Goal: Information Seeking & Learning: Understand process/instructions

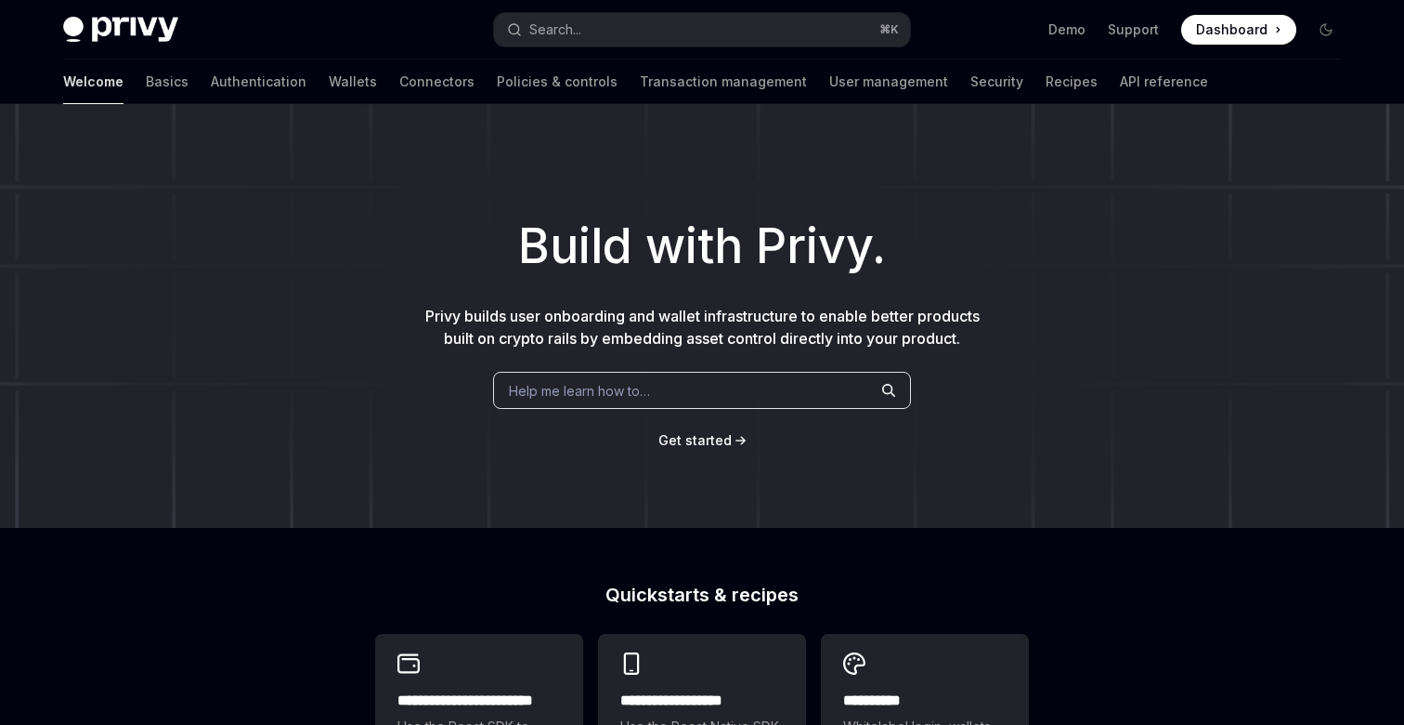
type textarea "*"
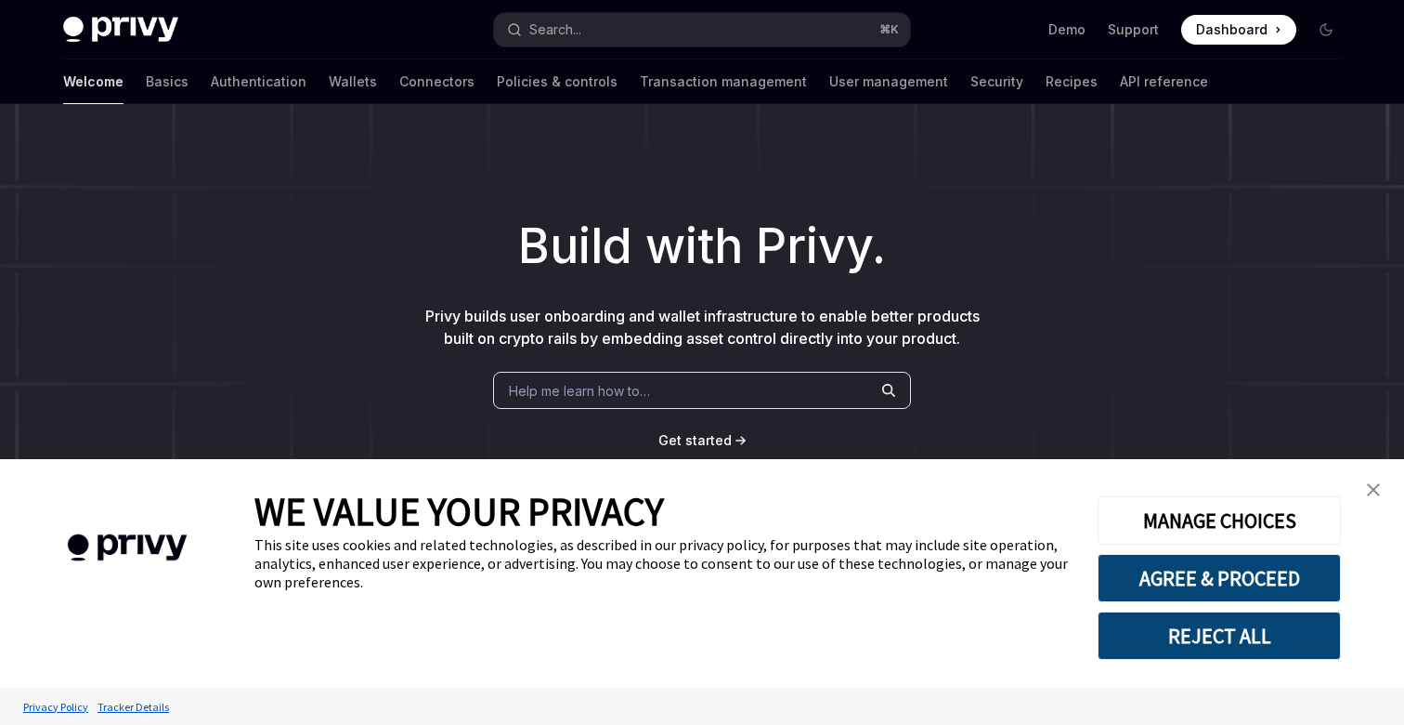
click at [1373, 496] on link "close banner" at bounding box center [1373, 489] width 37 height 37
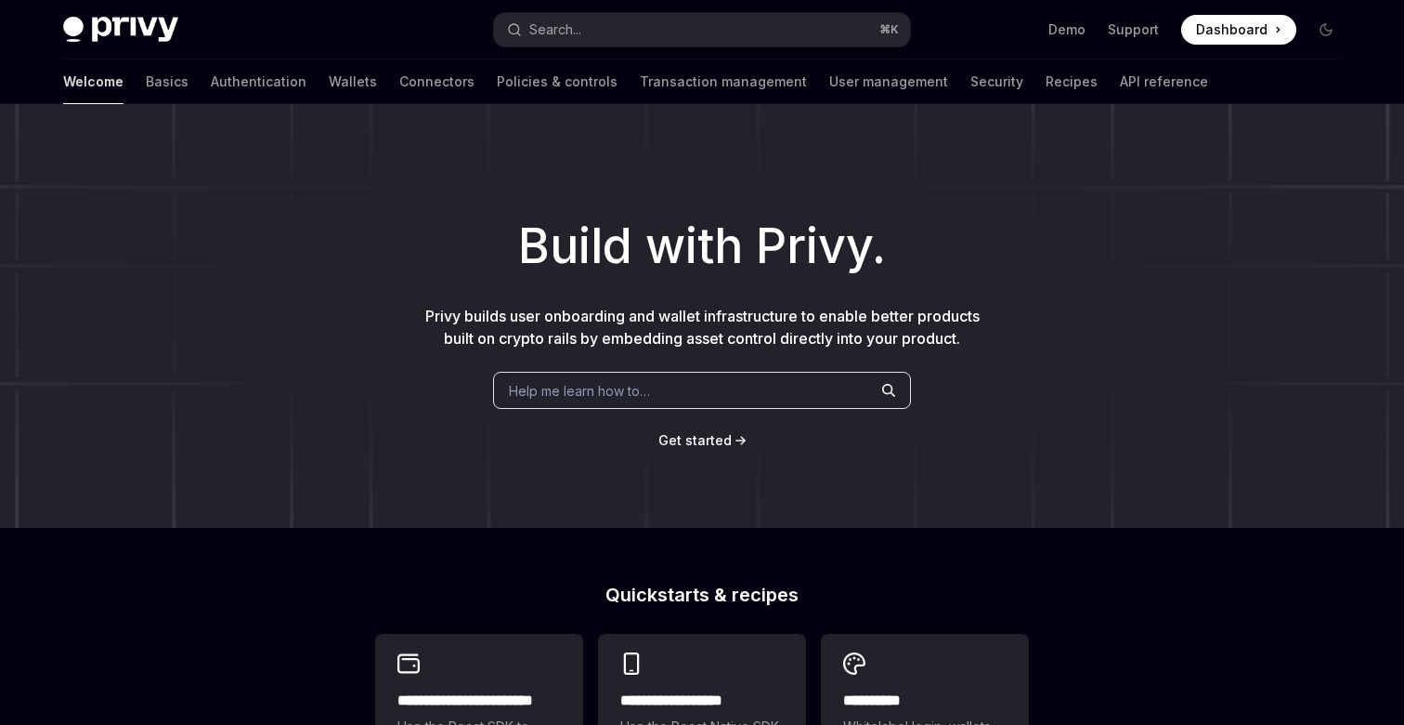
click at [1252, 23] on span "Dashboard" at bounding box center [1232, 29] width 72 height 19
click at [703, 392] on div "Help me learn how to…" at bounding box center [702, 390] width 418 height 37
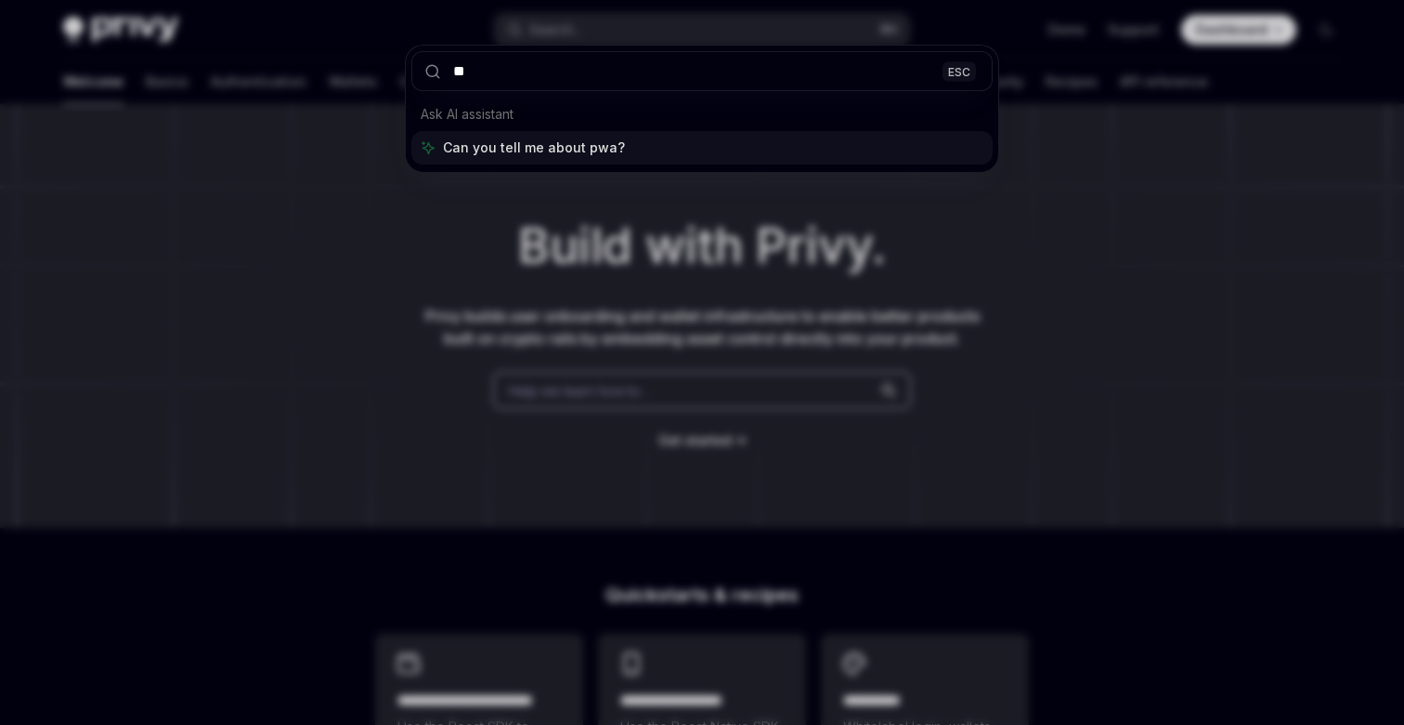
type input "*"
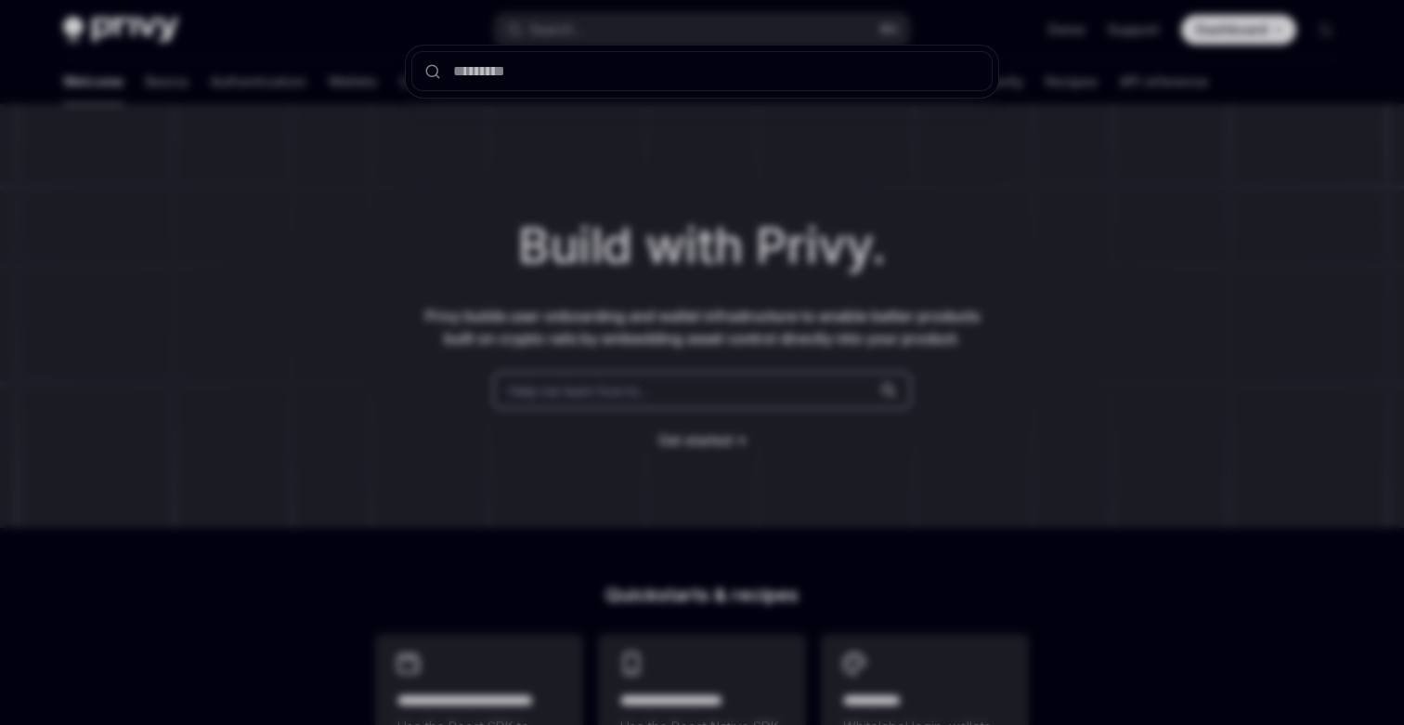
click at [467, 506] on div at bounding box center [702, 362] width 1404 height 725
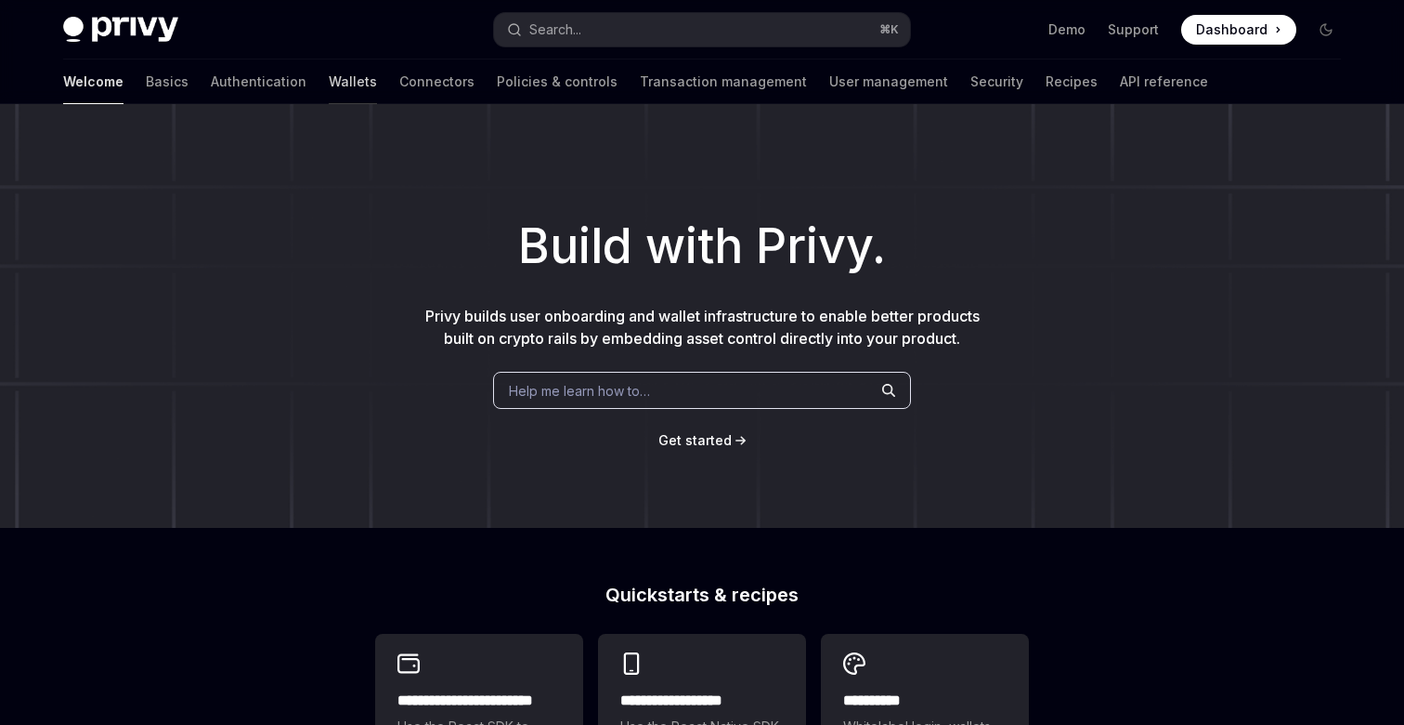
click at [329, 91] on link "Wallets" at bounding box center [353, 81] width 48 height 45
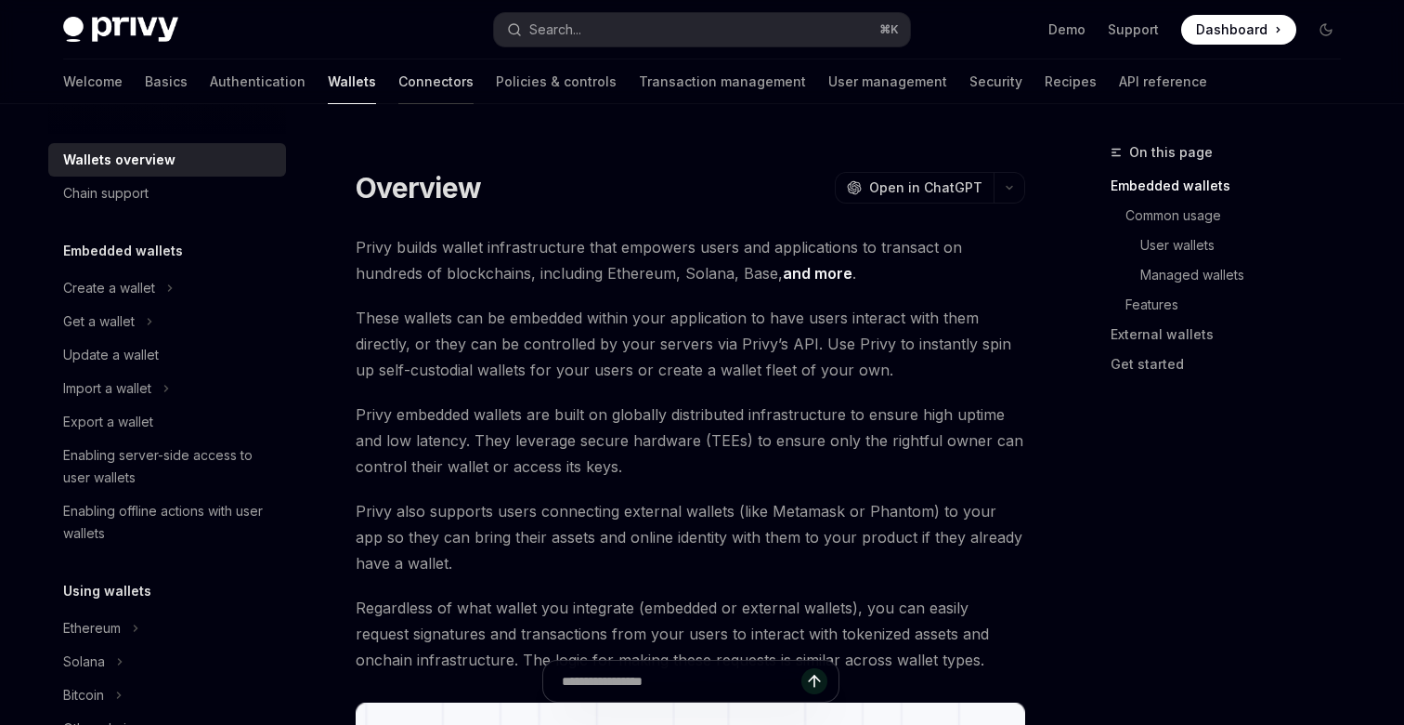
click at [398, 88] on link "Connectors" at bounding box center [435, 81] width 75 height 45
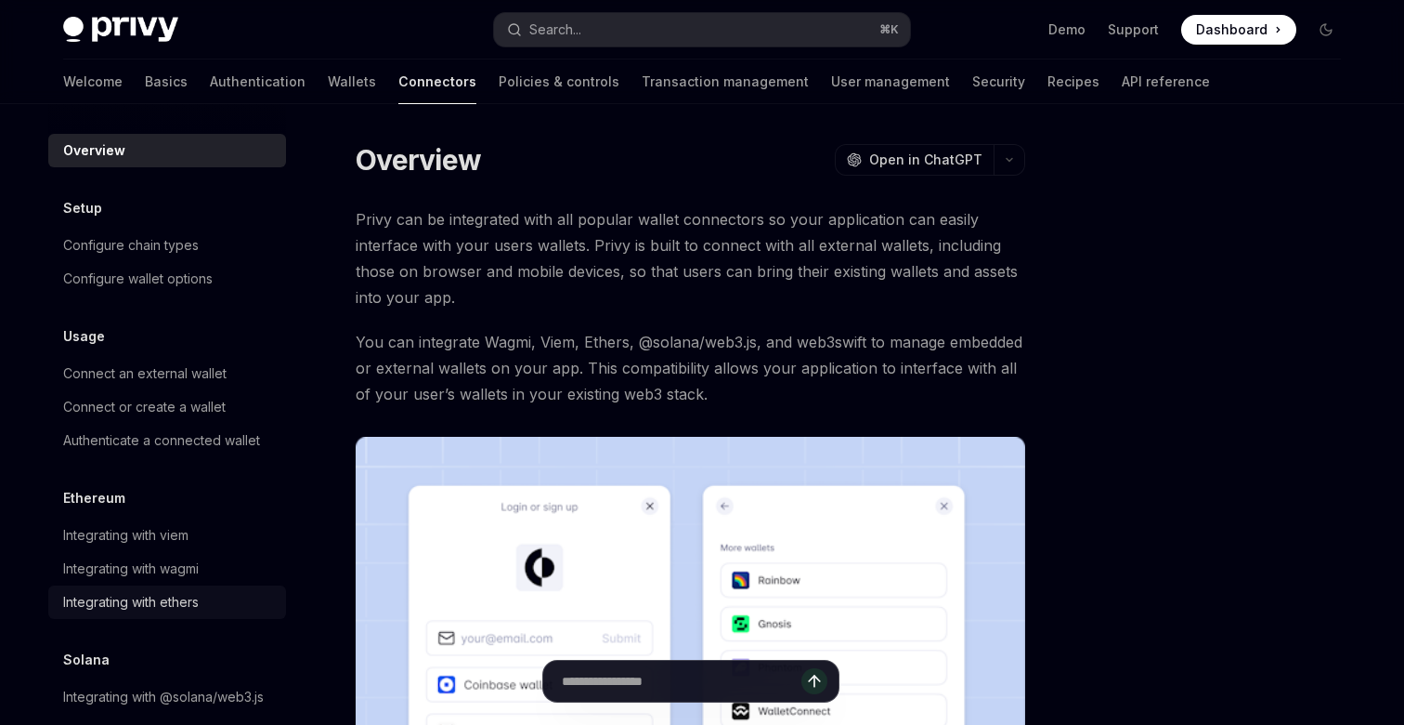
click at [155, 594] on div "Integrating with ethers" at bounding box center [131, 602] width 136 height 22
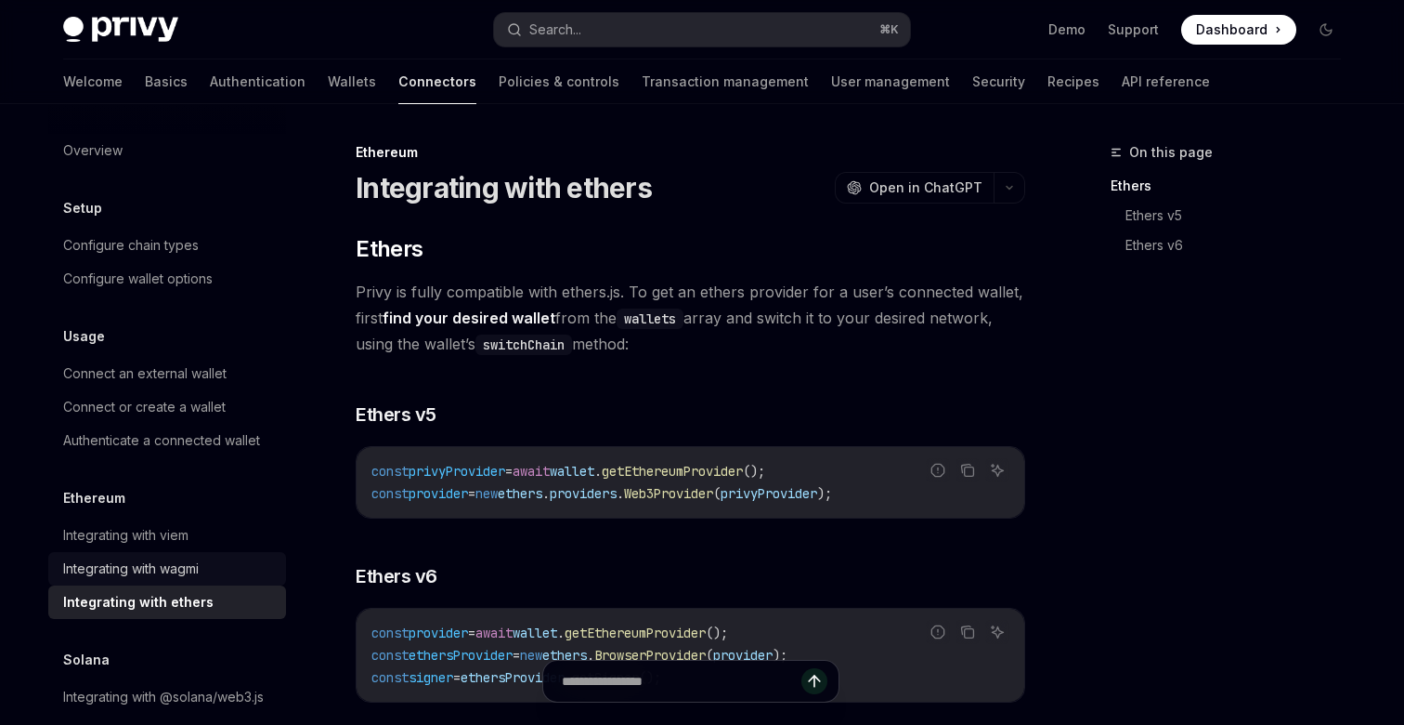
click at [169, 568] on div "Integrating with wagmi" at bounding box center [131, 568] width 136 height 22
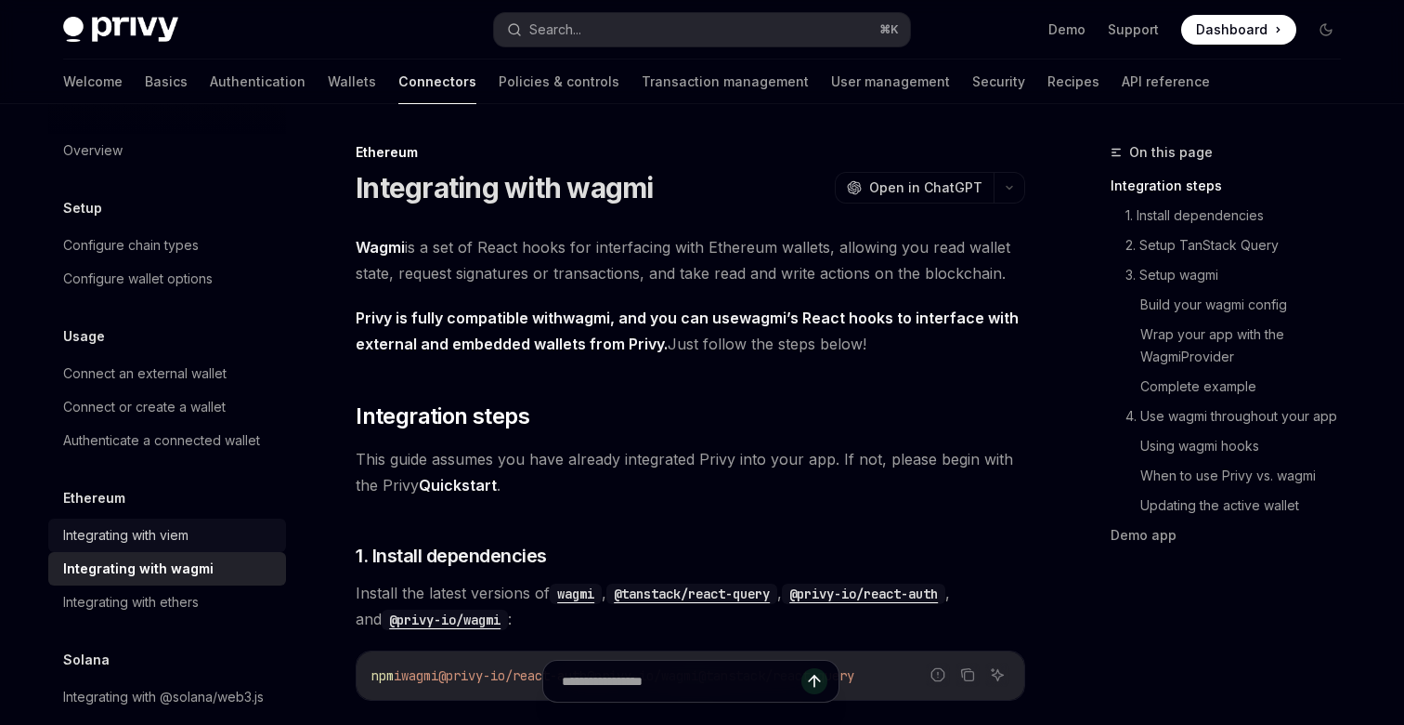
click at [189, 525] on div "Integrating with viem" at bounding box center [125, 535] width 125 height 22
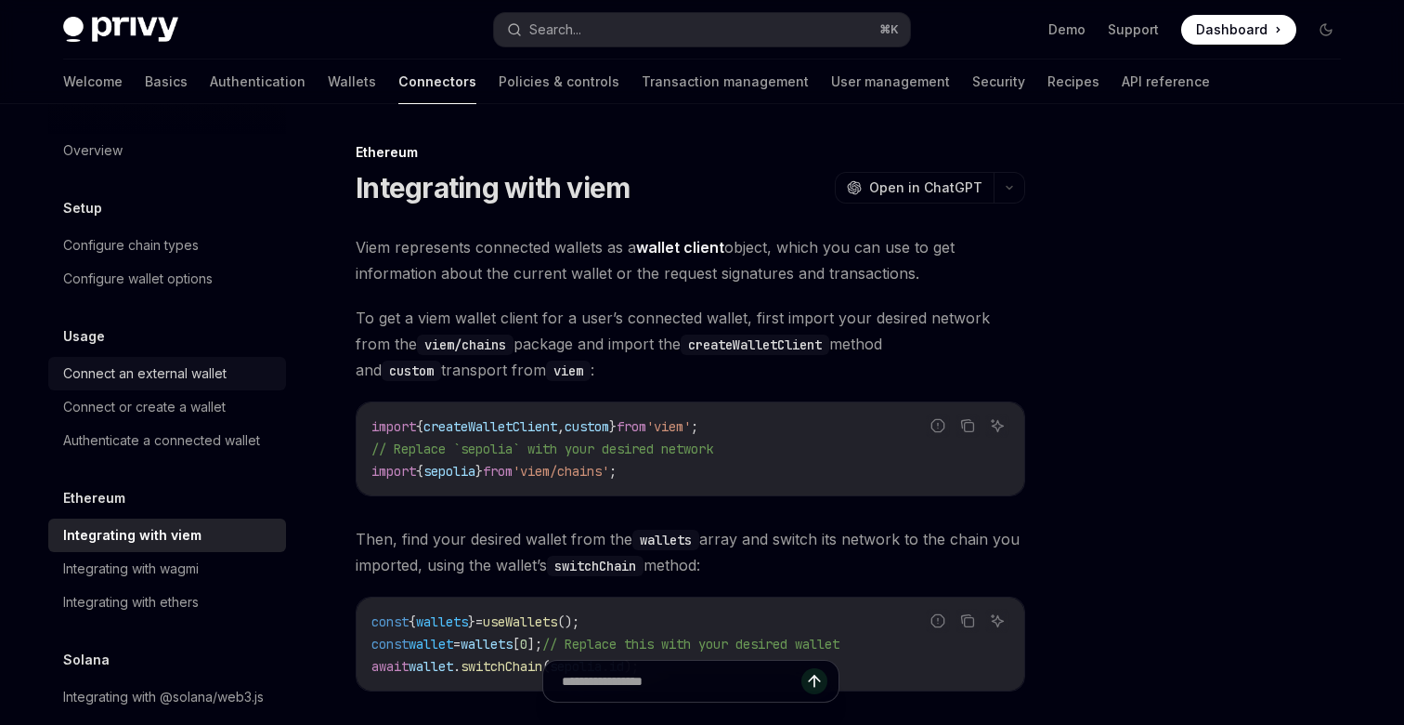
click at [231, 369] on div "Connect an external wallet" at bounding box center [169, 373] width 212 height 22
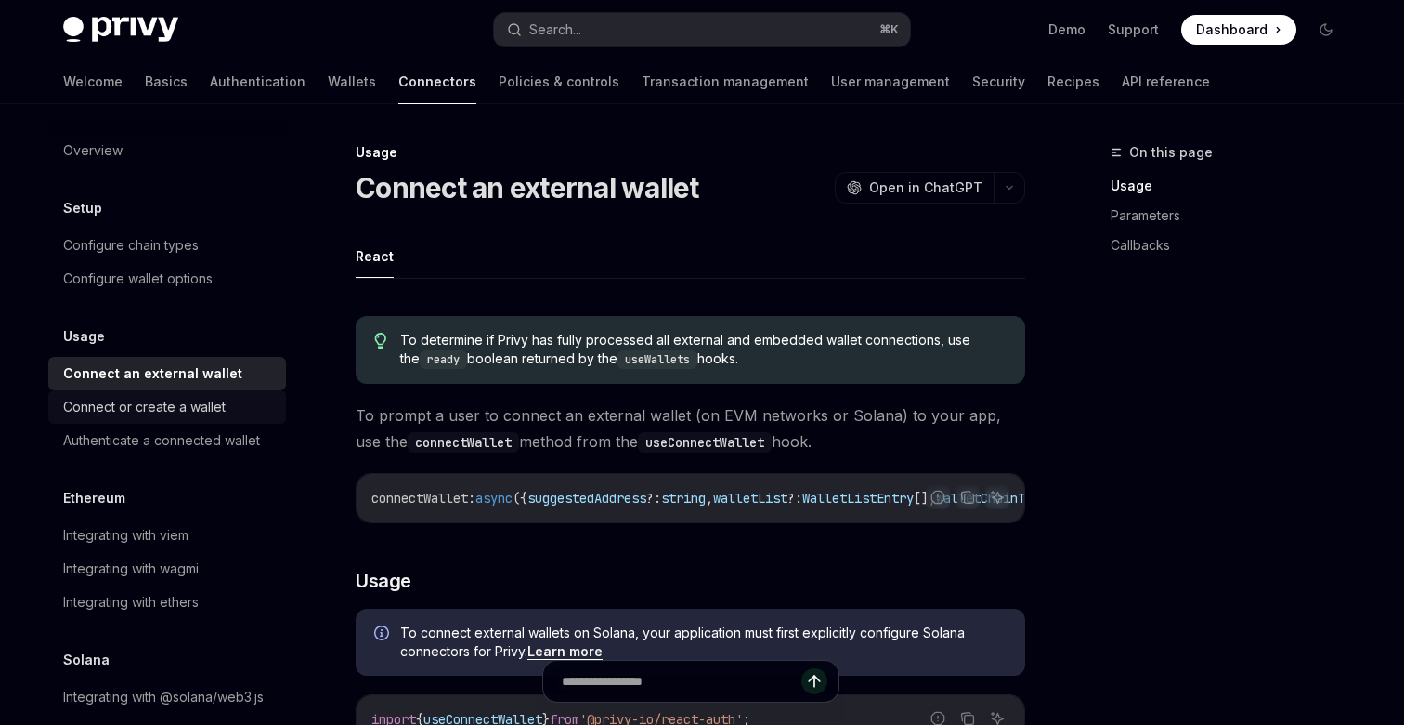
click at [232, 404] on div "Connect or create a wallet" at bounding box center [169, 407] width 212 height 22
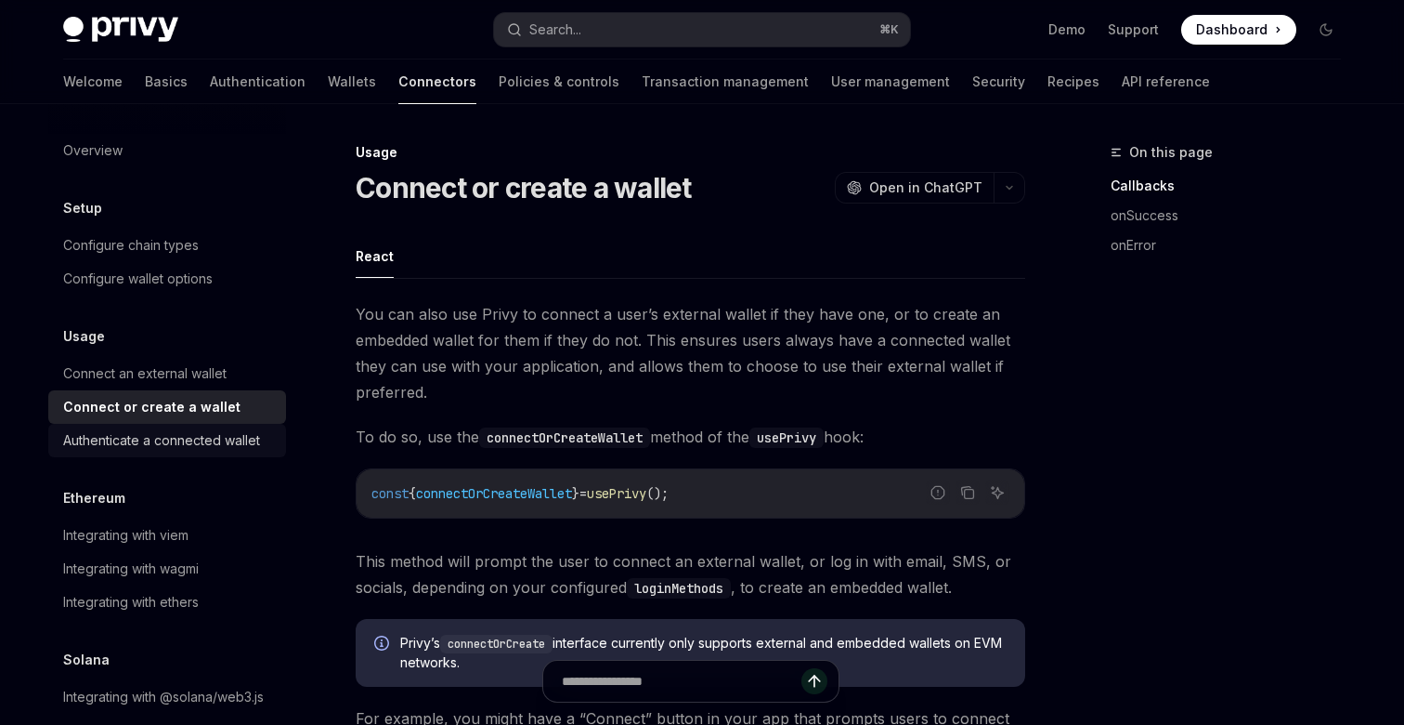
click at [230, 436] on div "Authenticate a connected wallet" at bounding box center [161, 440] width 197 height 22
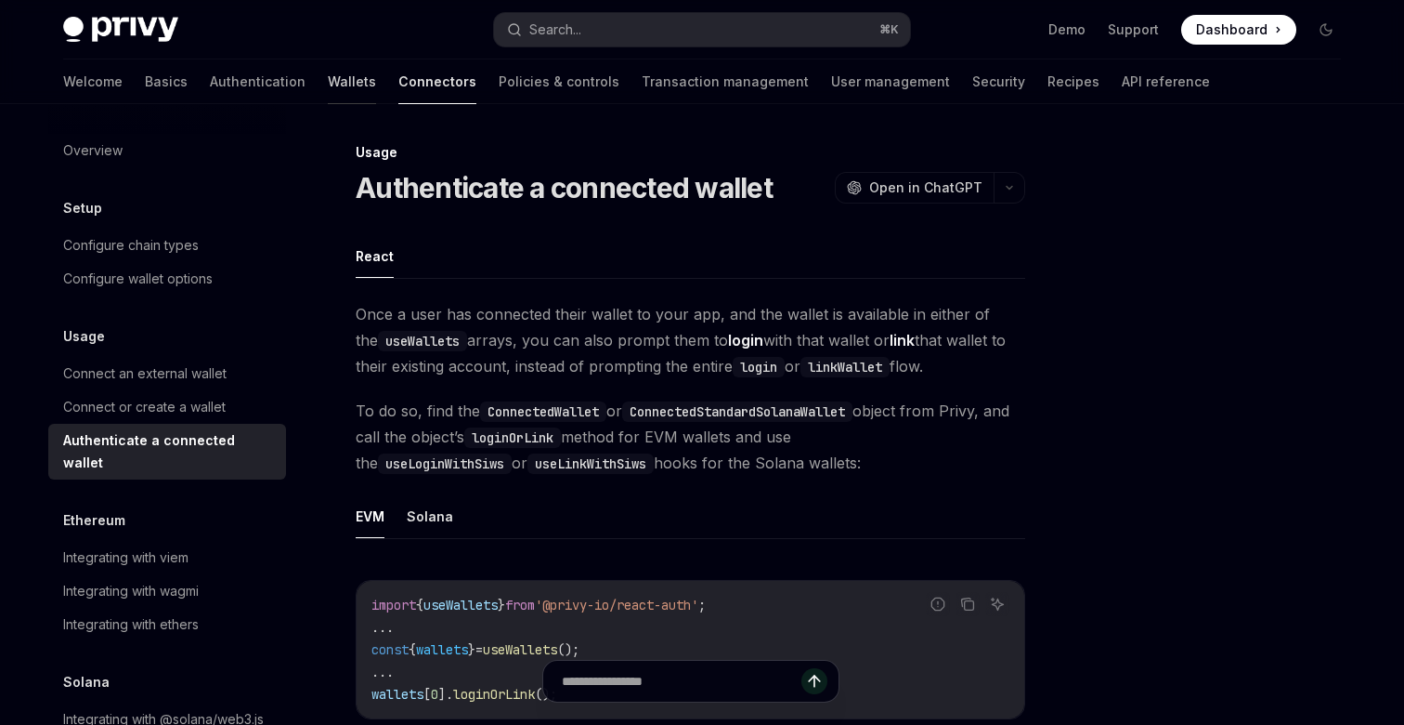
click at [328, 94] on link "Wallets" at bounding box center [352, 81] width 48 height 45
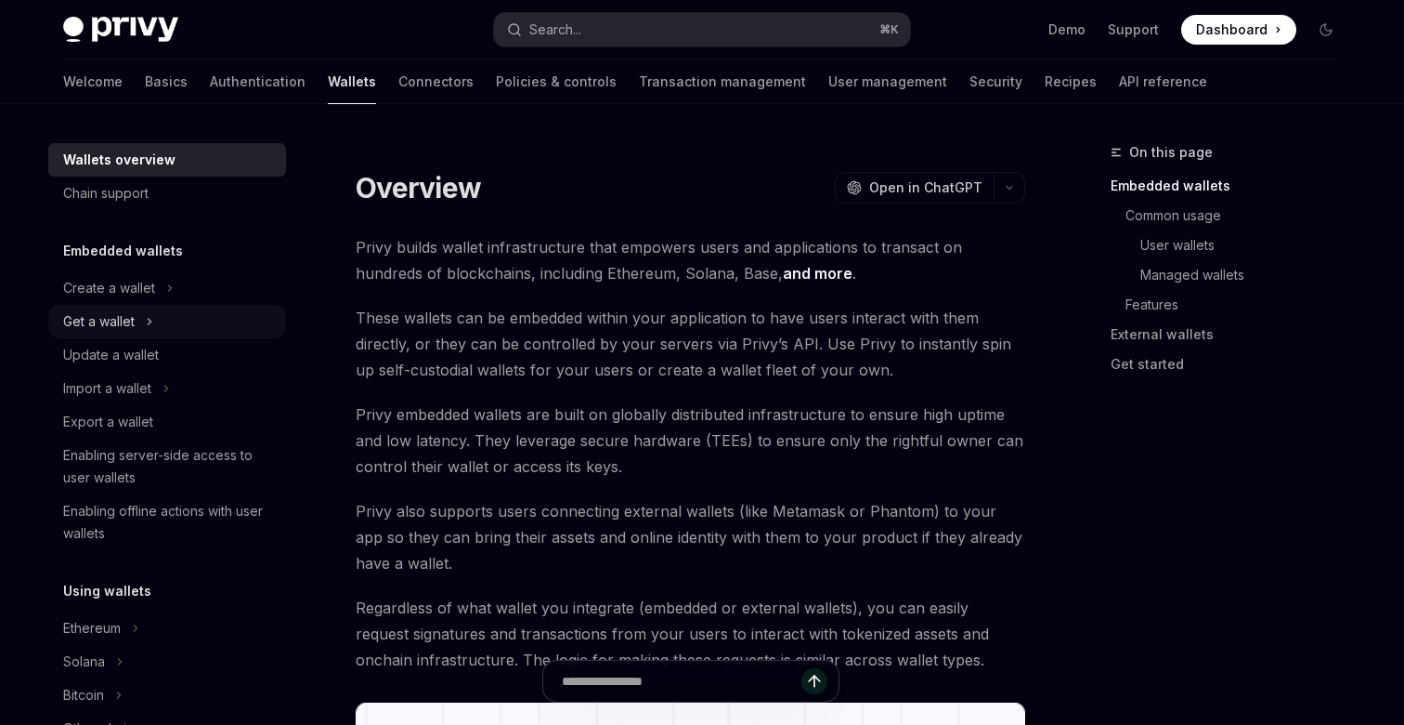
click at [243, 330] on button "Get a wallet" at bounding box center [167, 321] width 238 height 33
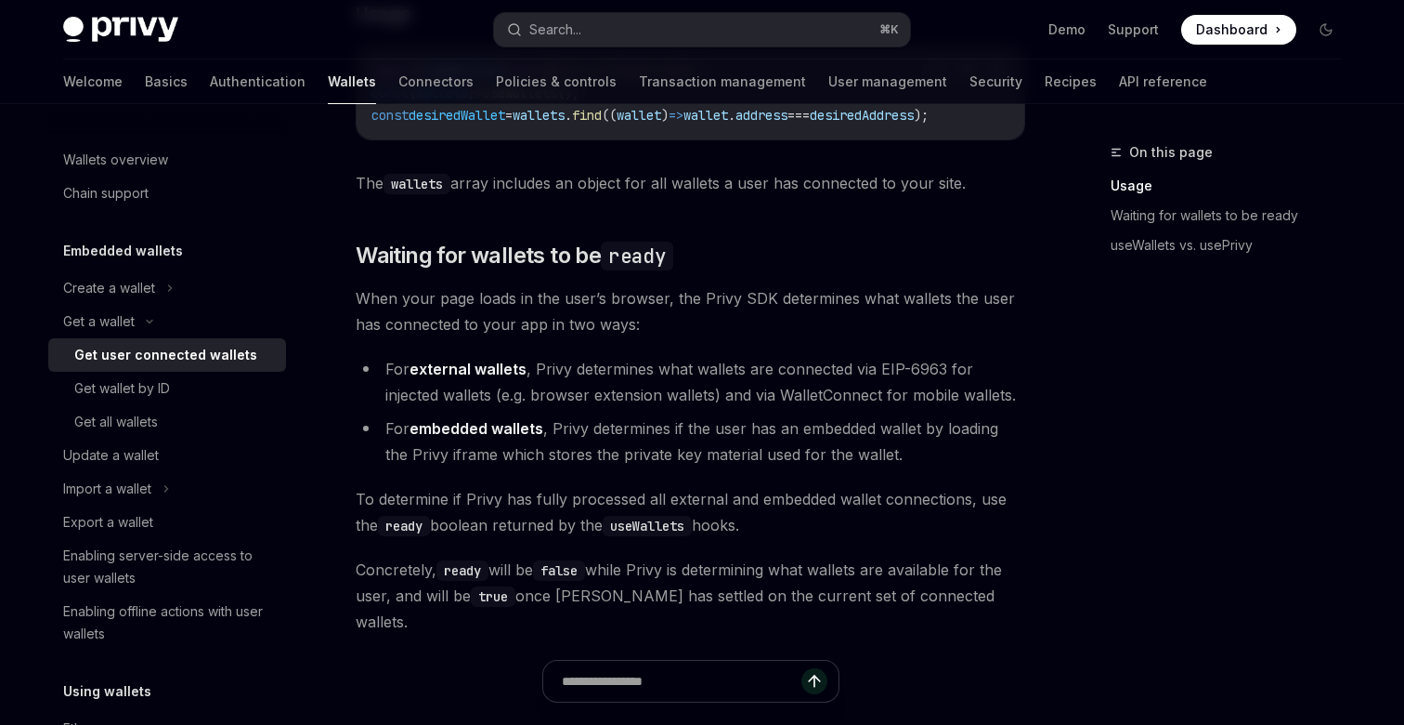
scroll to position [1303, 0]
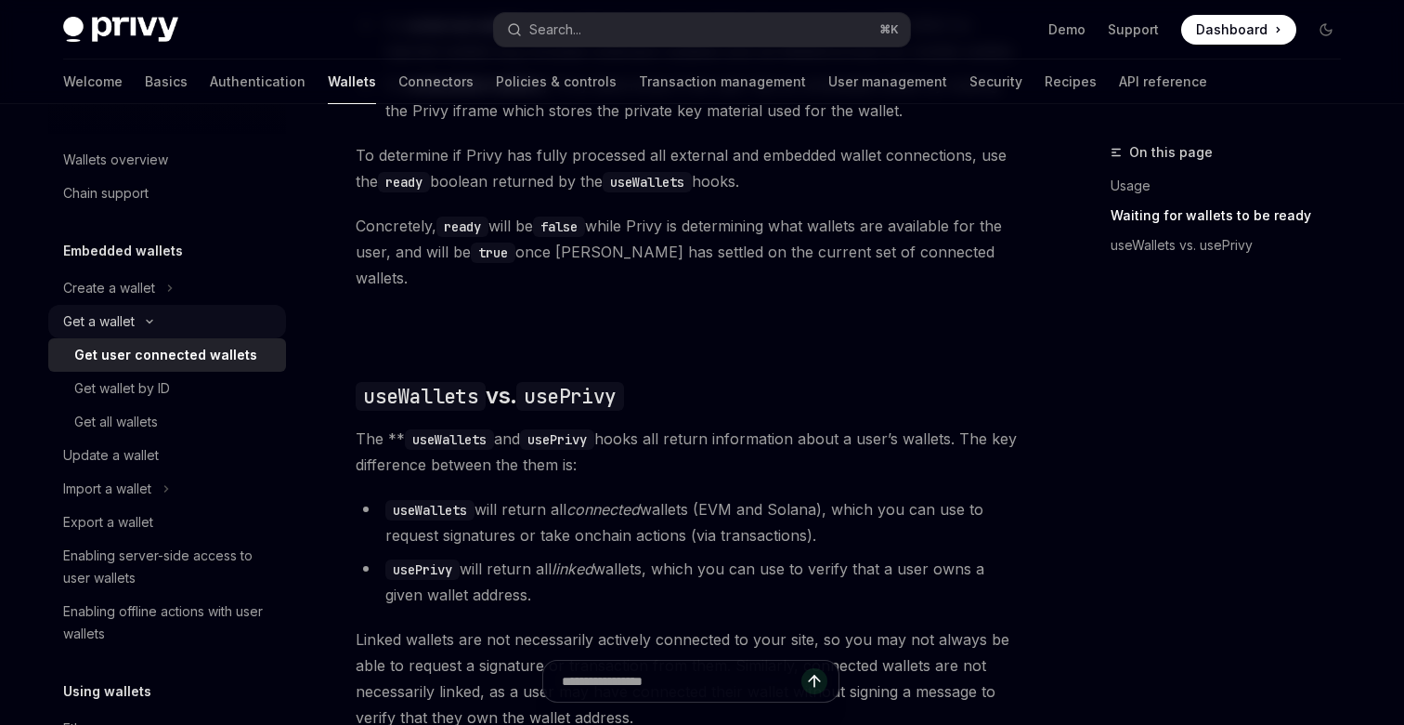
click at [162, 314] on button "Get a wallet" at bounding box center [167, 321] width 238 height 33
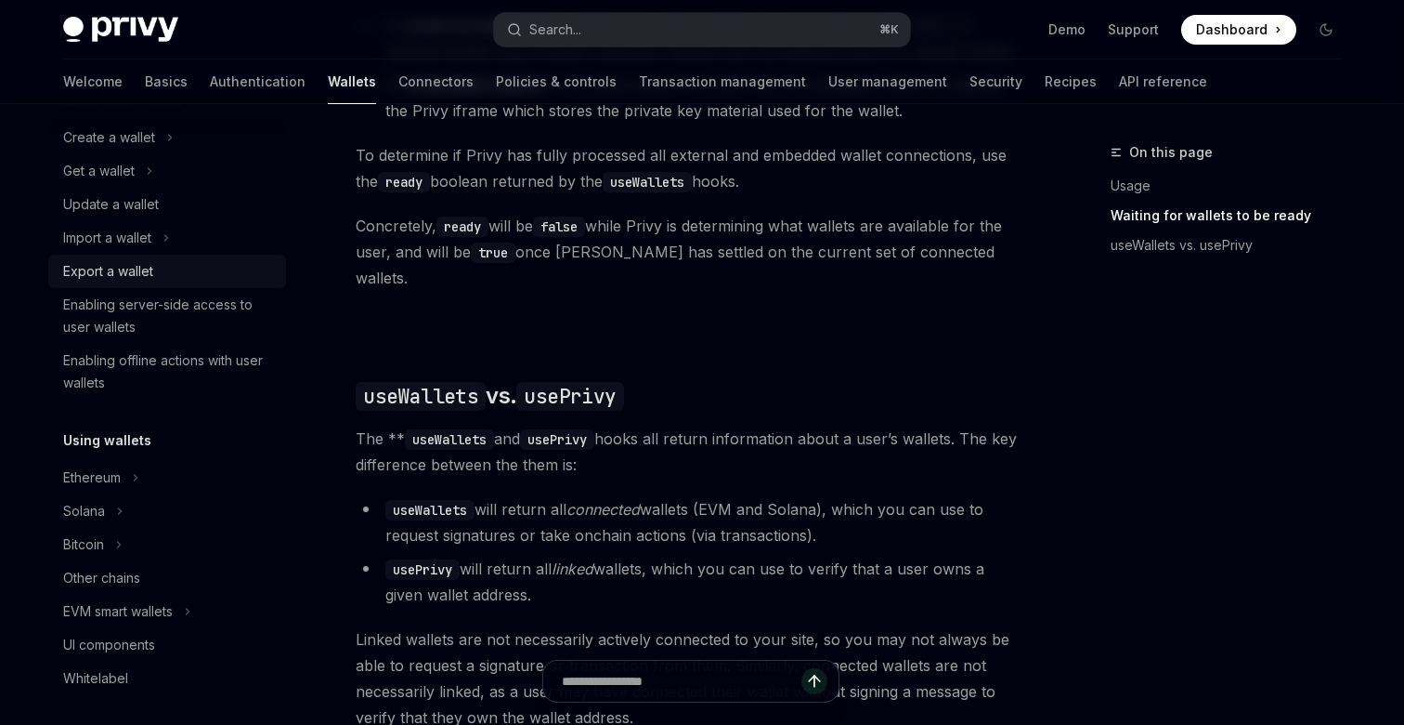
scroll to position [154, 0]
click at [148, 271] on div "Export a wallet" at bounding box center [108, 267] width 90 height 22
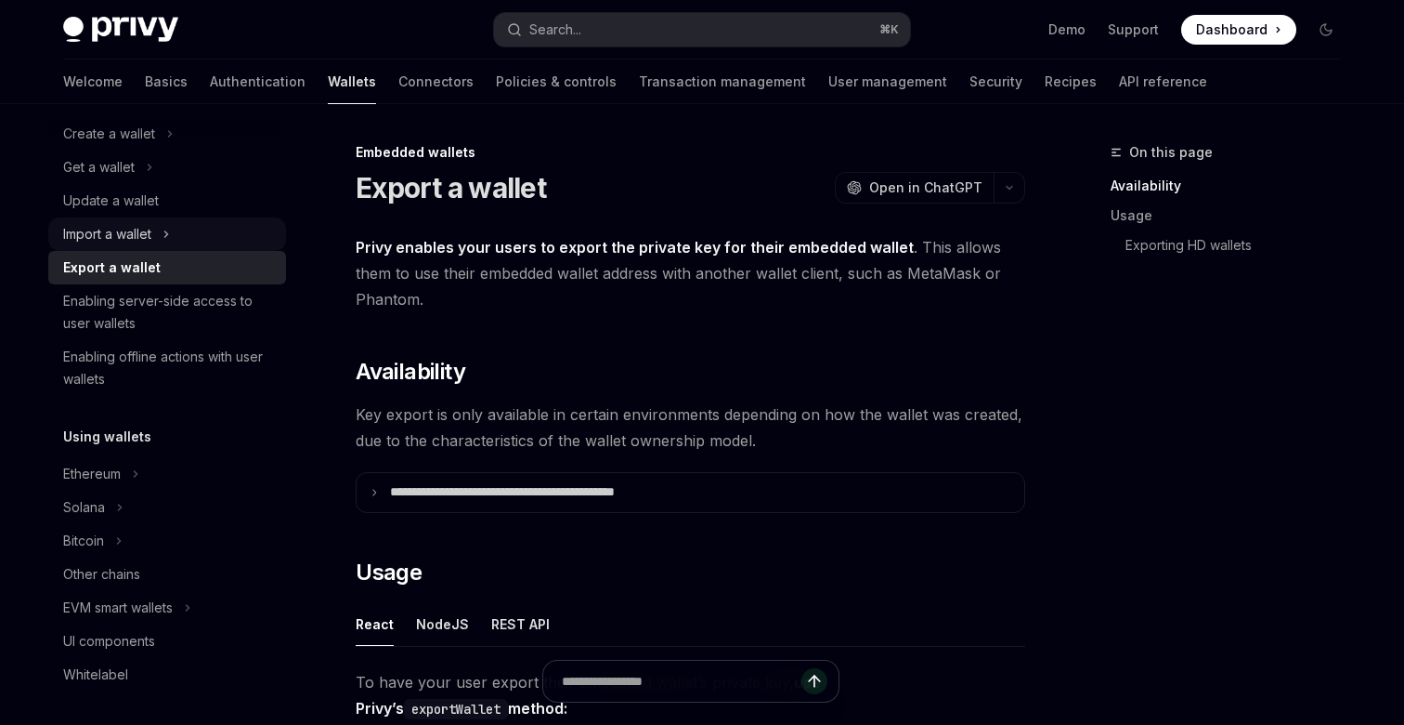
click at [240, 228] on button "Import a wallet" at bounding box center [167, 233] width 238 height 33
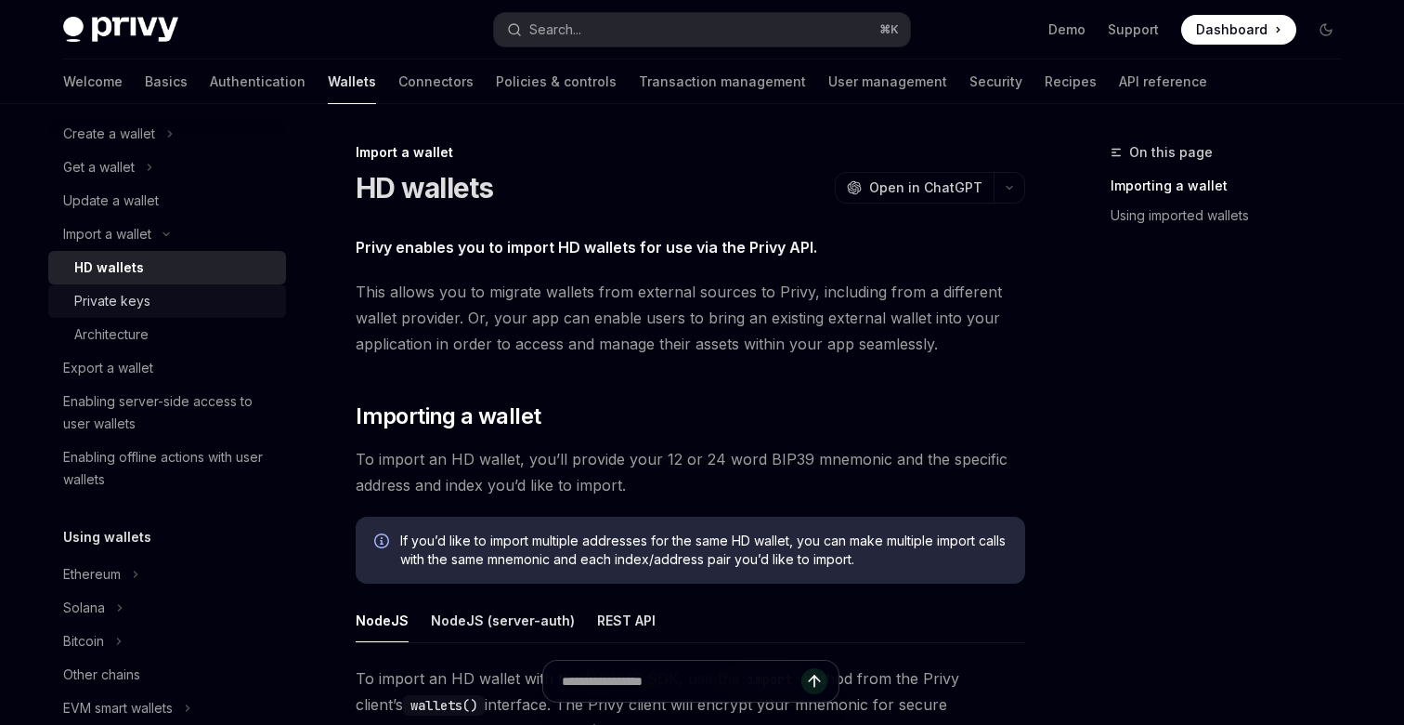
click at [176, 303] on div "Private keys" at bounding box center [174, 301] width 201 height 22
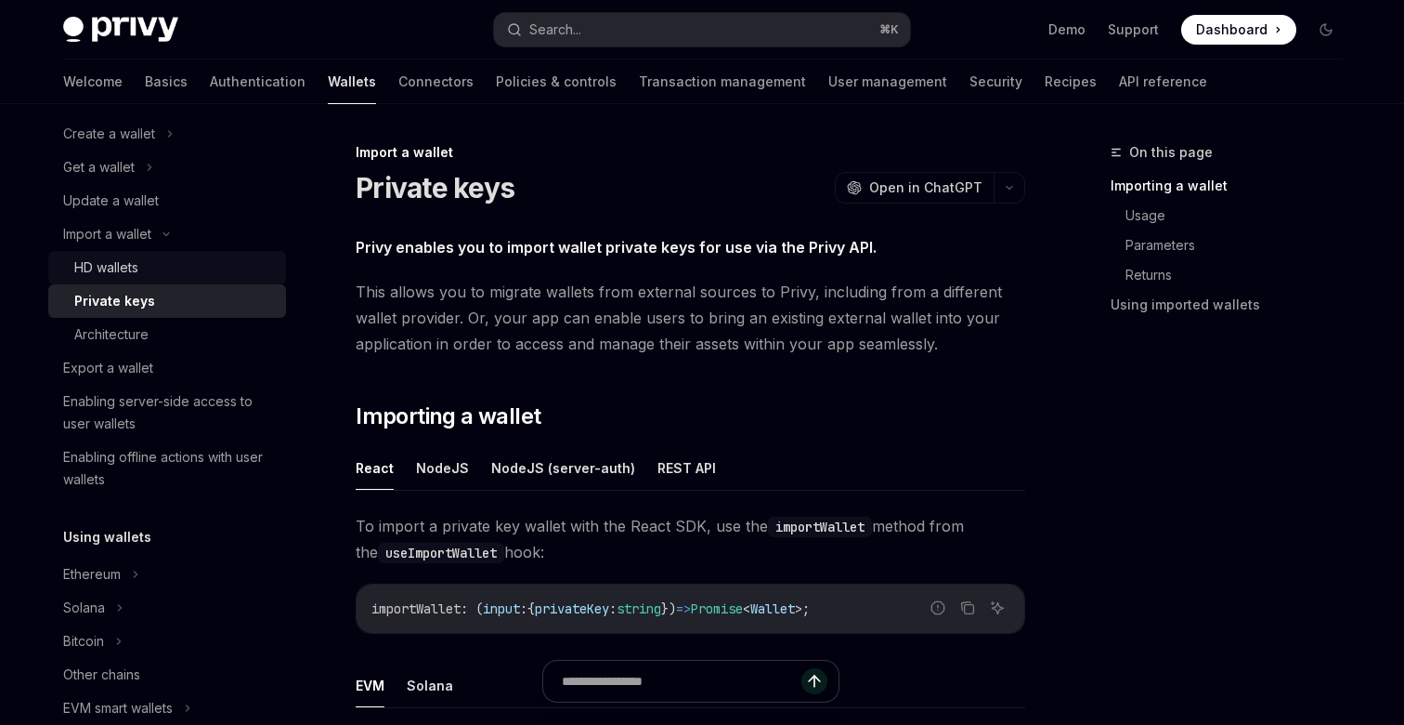
click at [202, 281] on link "HD wallets" at bounding box center [167, 267] width 238 height 33
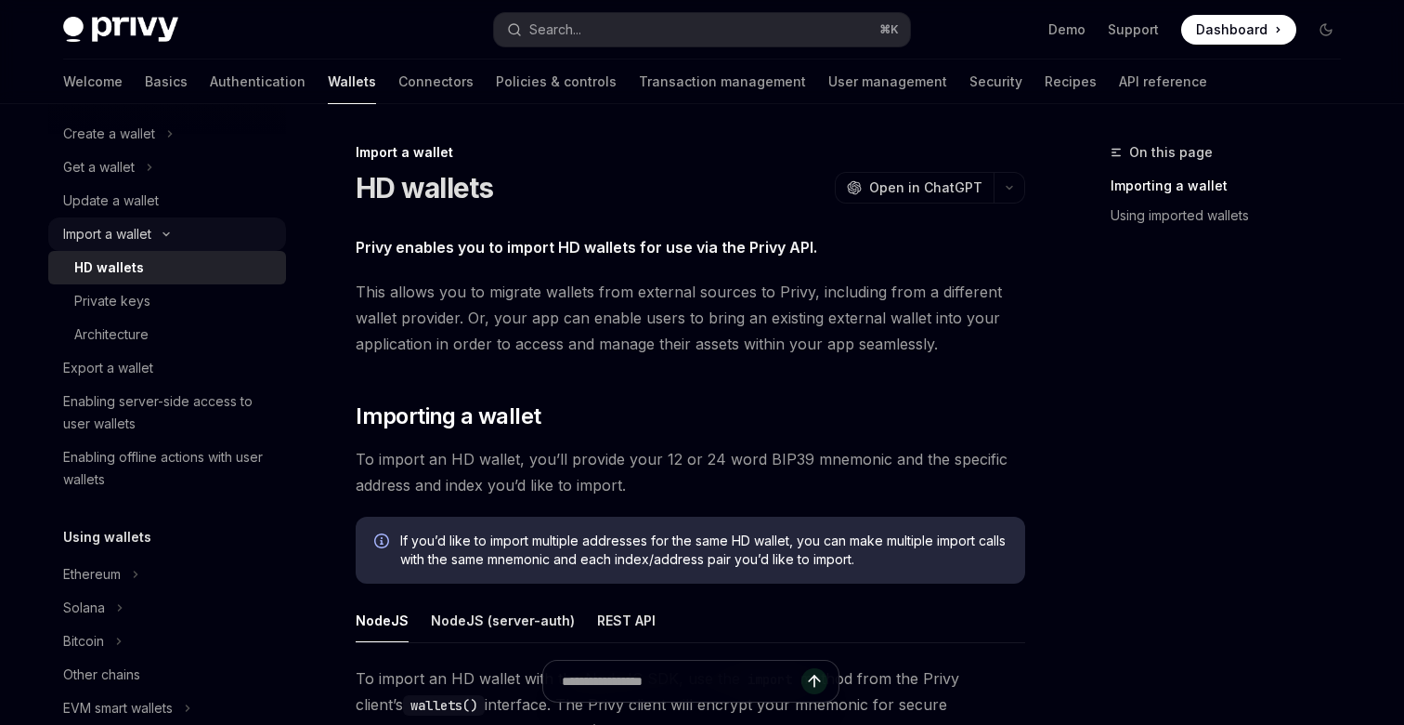
click at [202, 240] on button "Import a wallet" at bounding box center [167, 233] width 238 height 33
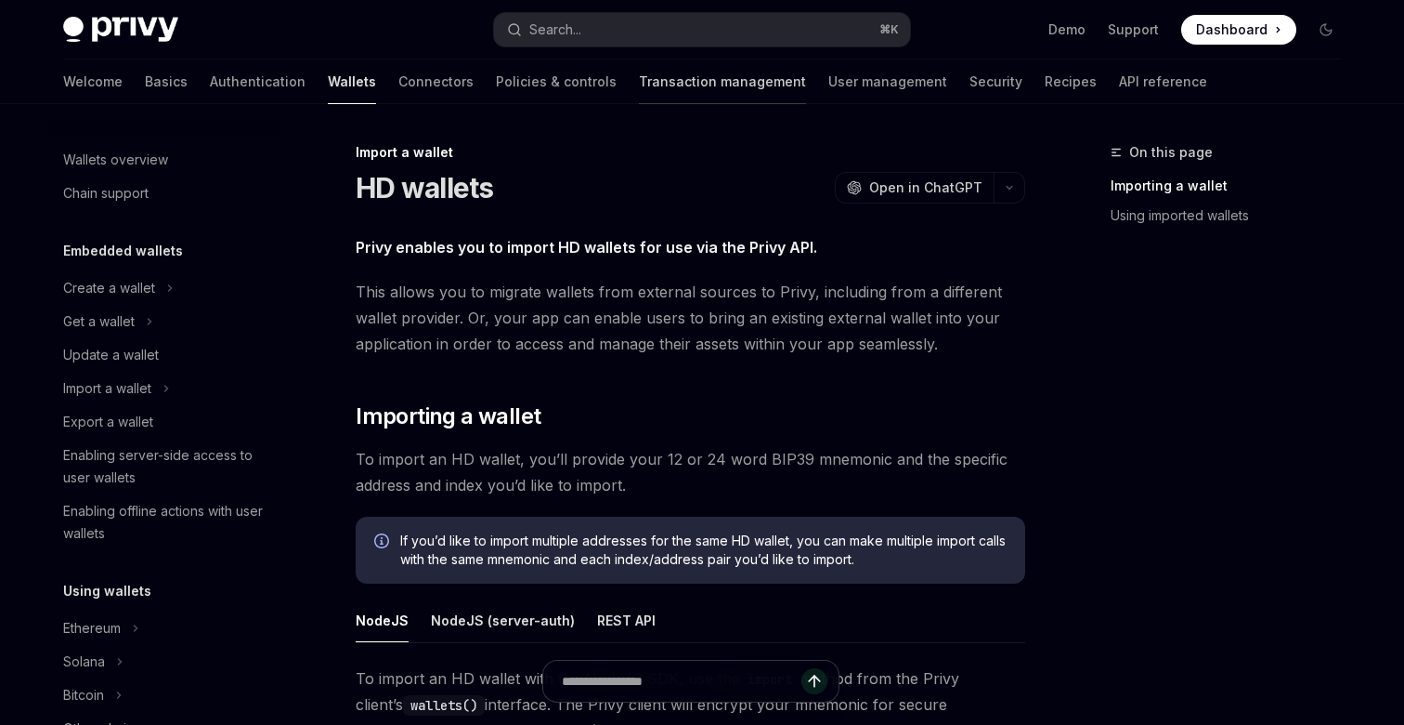
click at [639, 94] on link "Transaction management" at bounding box center [722, 81] width 167 height 45
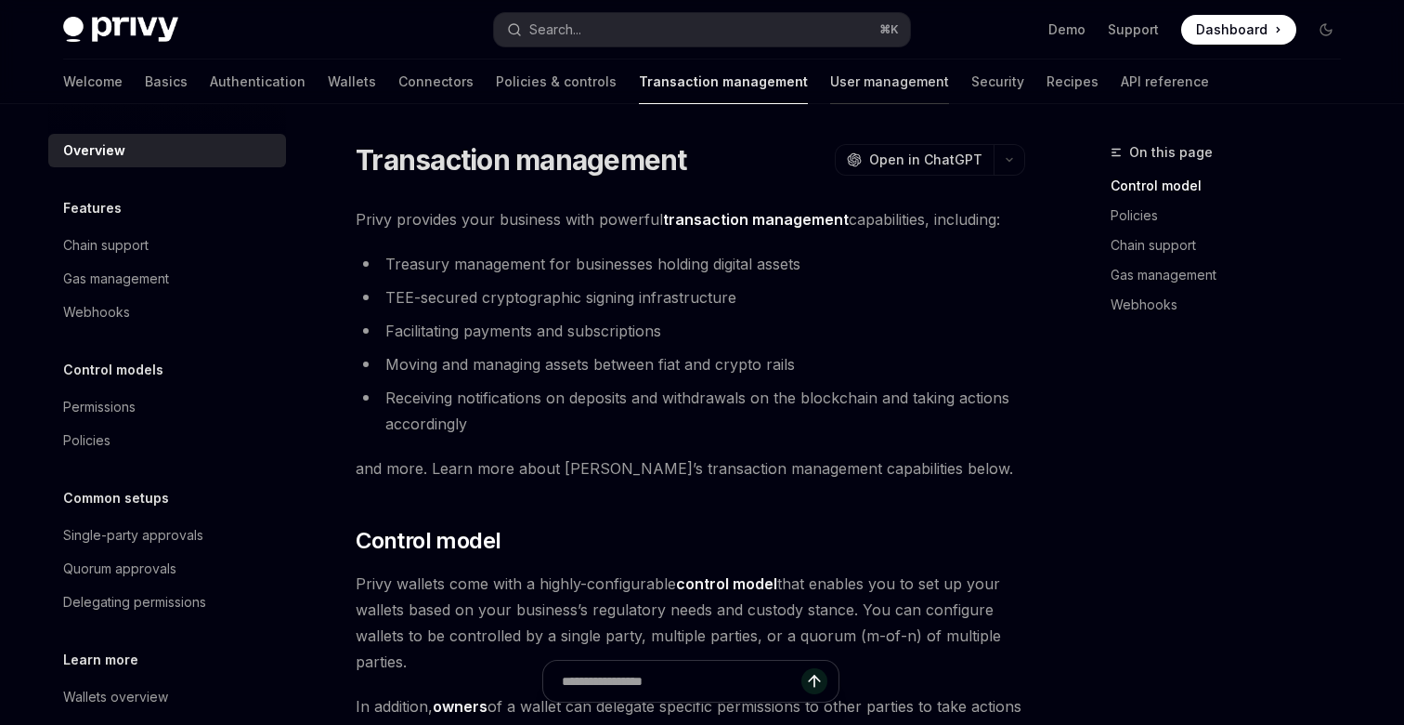
click at [830, 85] on link "User management" at bounding box center [889, 81] width 119 height 45
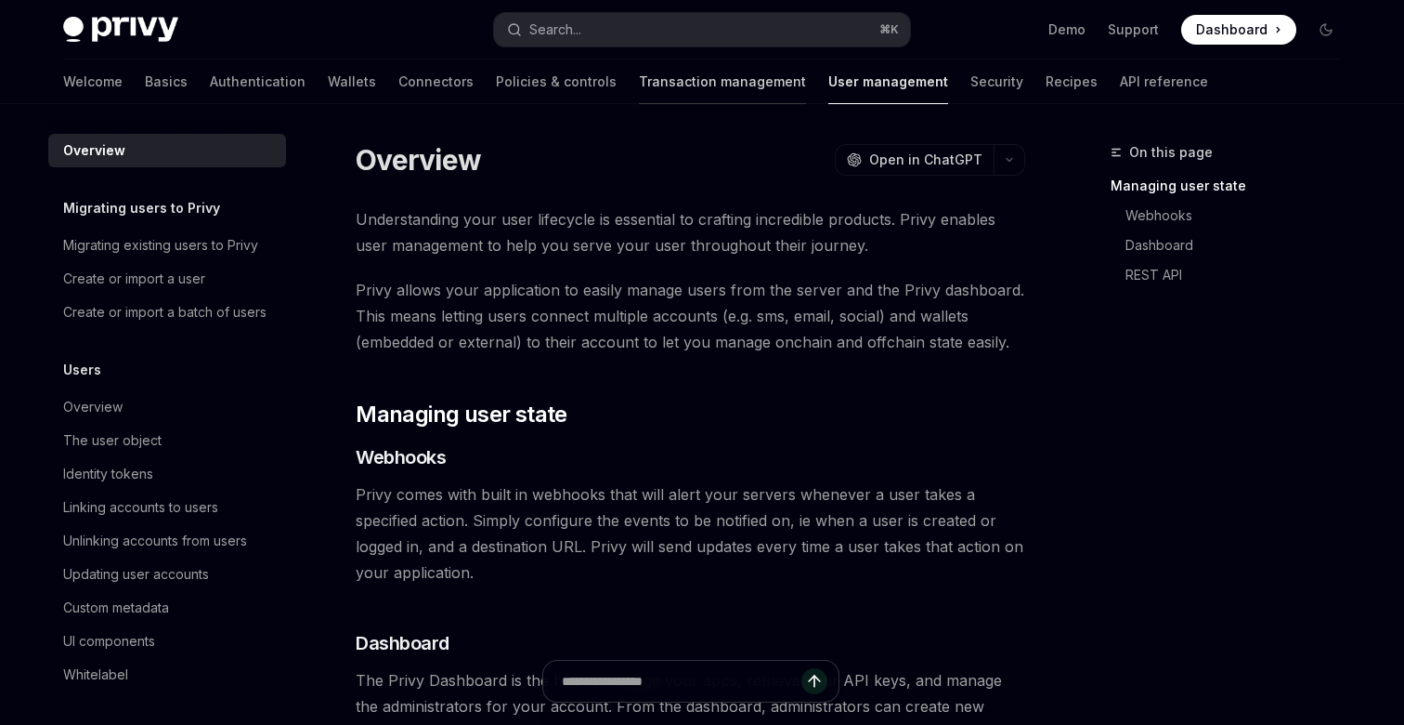
click at [639, 82] on link "Transaction management" at bounding box center [722, 81] width 167 height 45
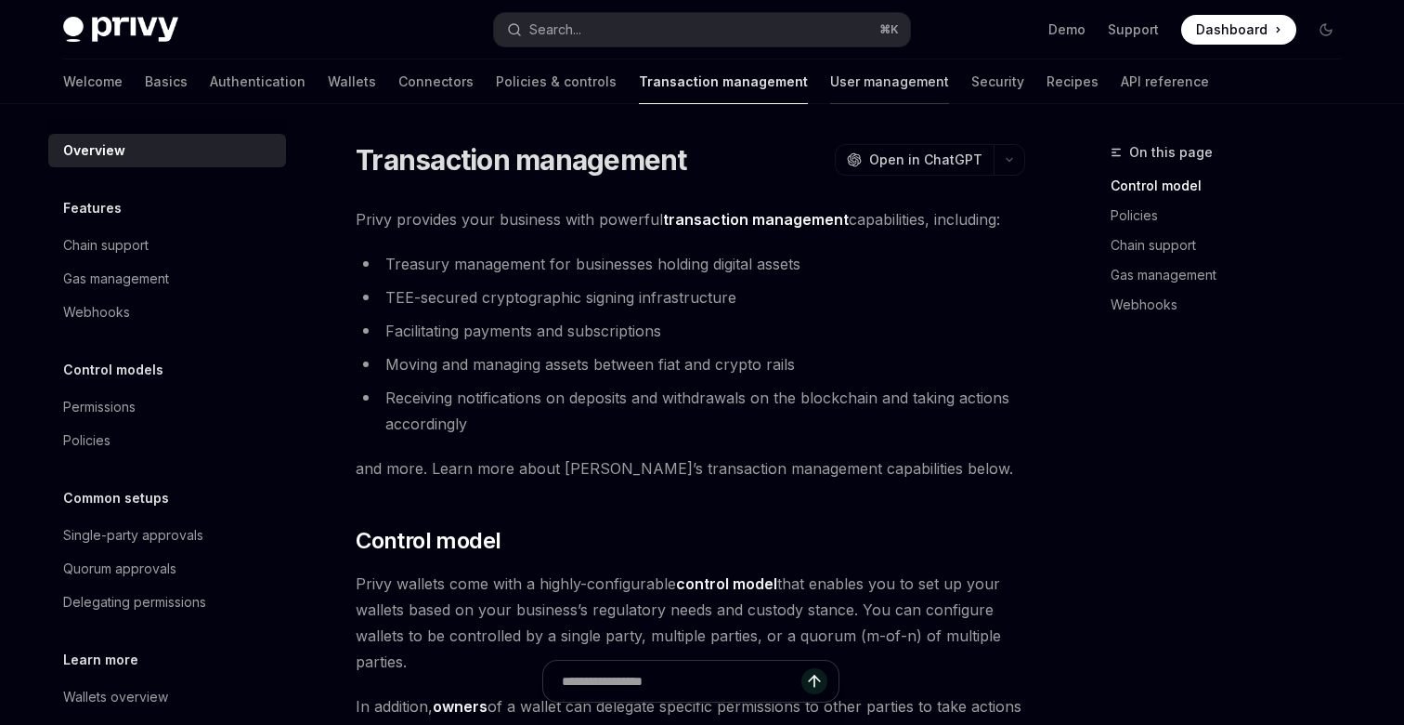
click at [830, 83] on link "User management" at bounding box center [889, 81] width 119 height 45
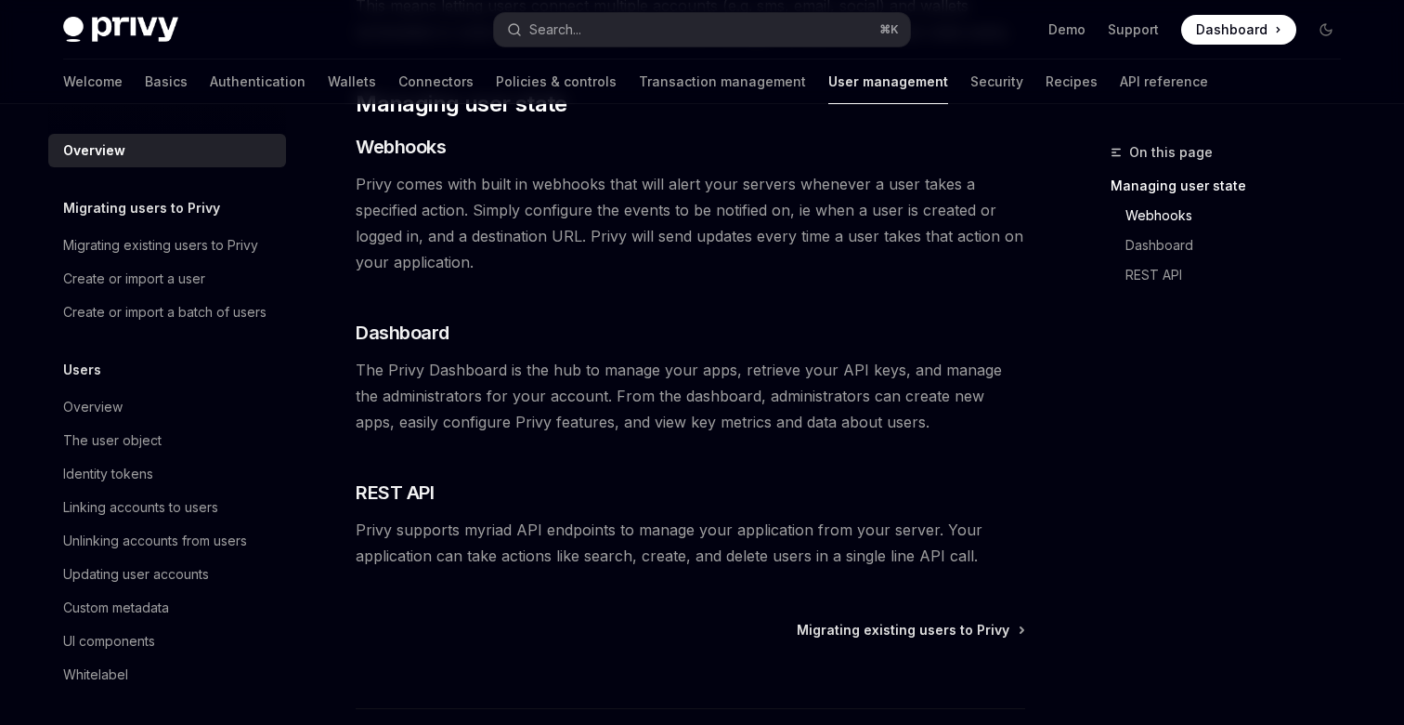
scroll to position [454, 0]
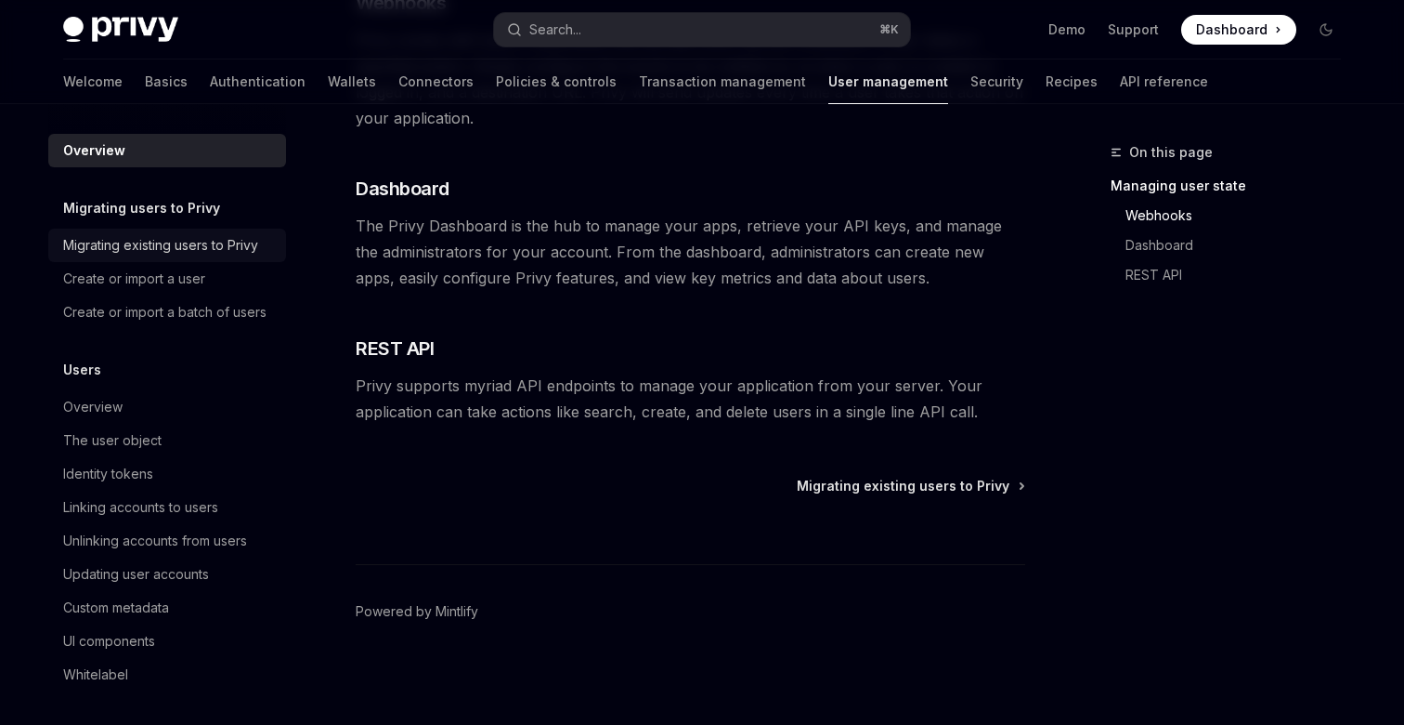
click at [214, 257] on link "Migrating existing users to Privy" at bounding box center [167, 244] width 238 height 33
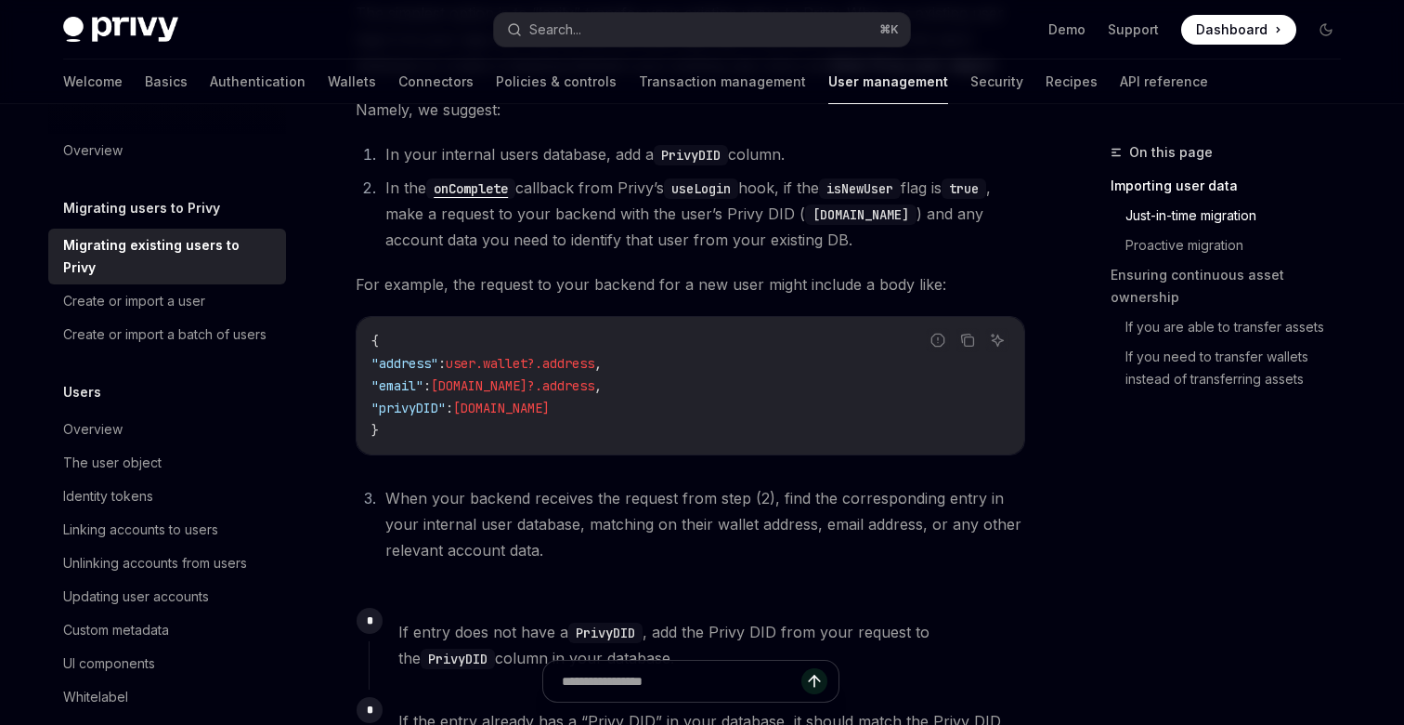
scroll to position [782, 0]
drag, startPoint x: 495, startPoint y: 251, endPoint x: 752, endPoint y: 252, distance: 257.3
click at [752, 269] on span "For example, the request to your backend for a new user might include a body li…" at bounding box center [691, 282] width 670 height 26
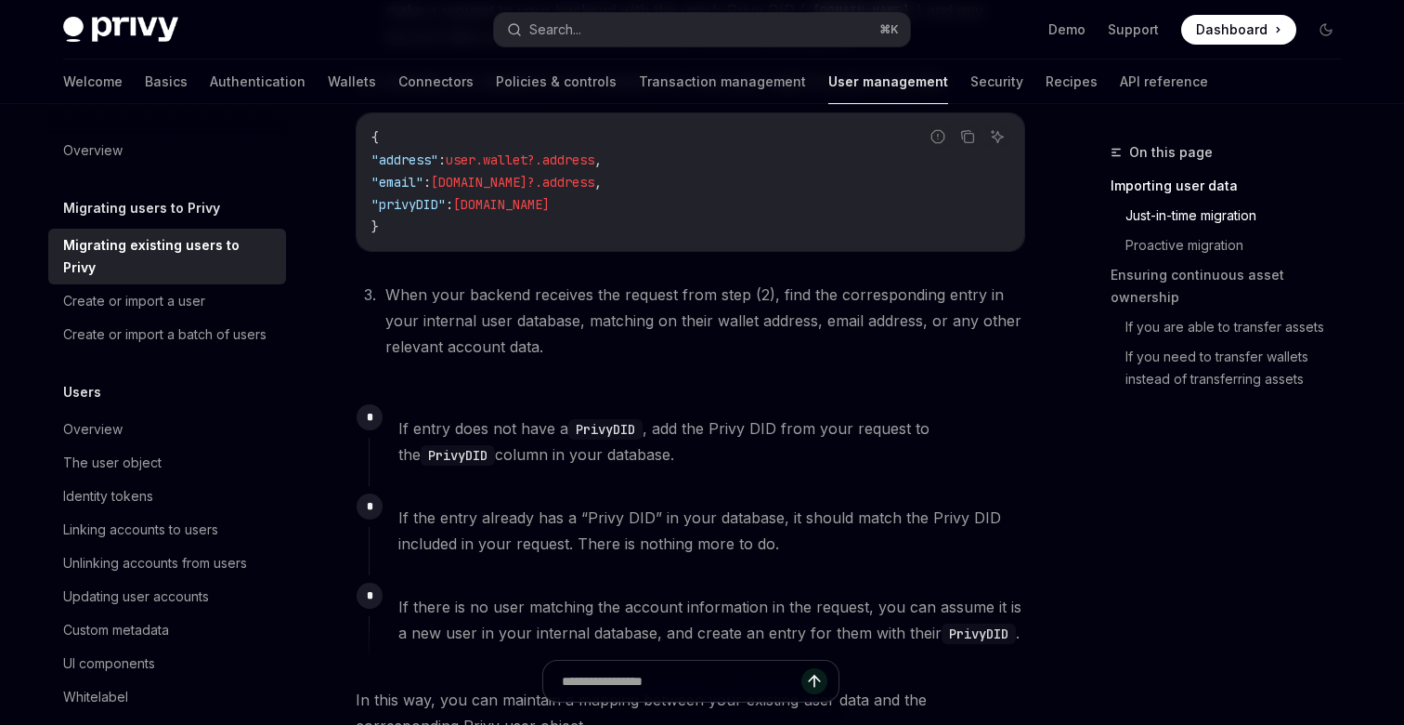
scroll to position [1000, 0]
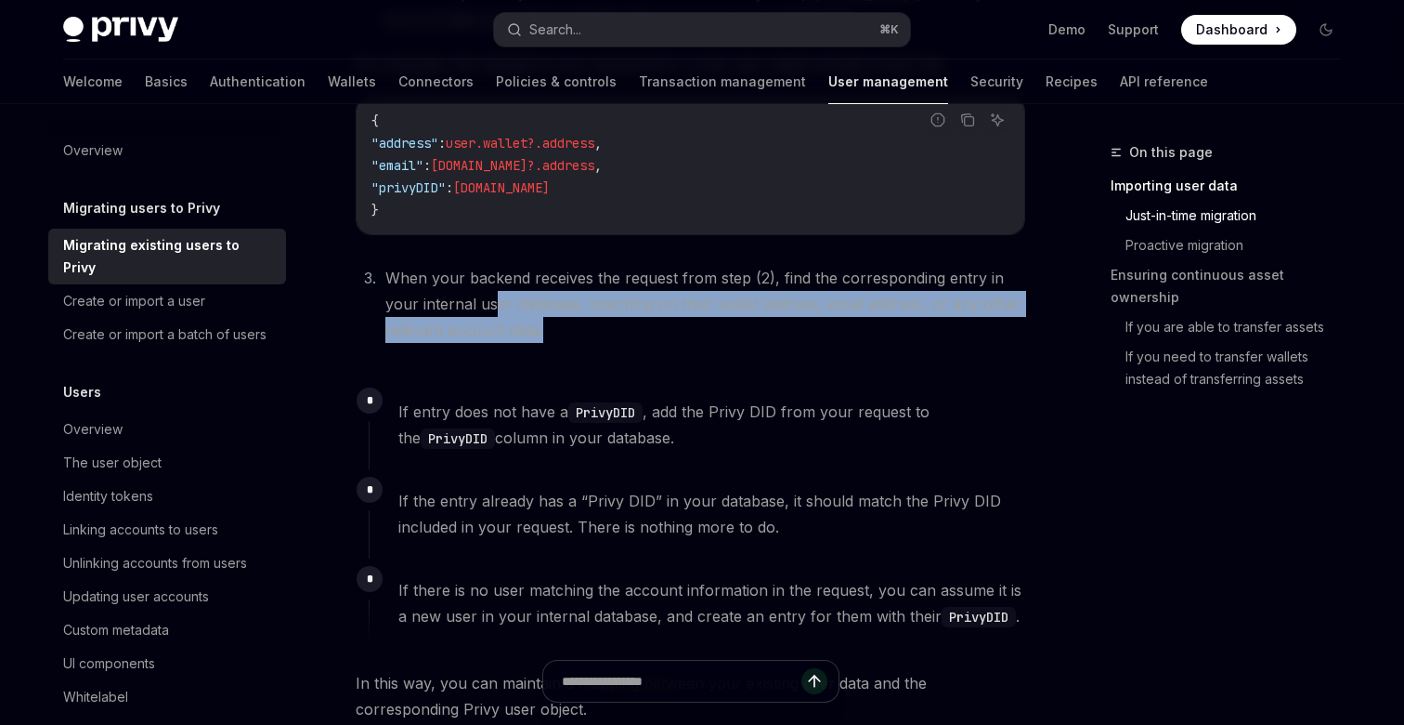
drag, startPoint x: 499, startPoint y: 277, endPoint x: 704, endPoint y: 294, distance: 206.0
click at [704, 294] on li "When your backend receives the request from step (2), find the corresponding en…" at bounding box center [703, 304] width 646 height 78
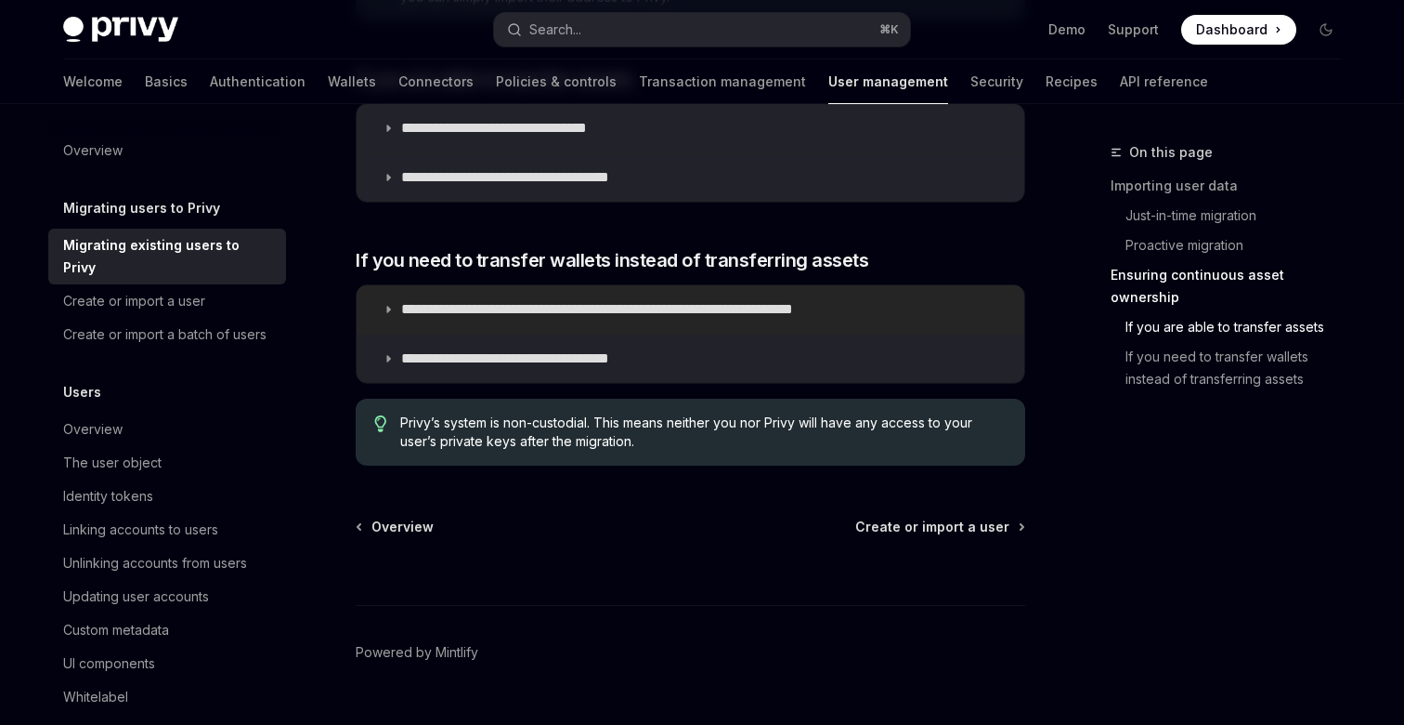
scroll to position [2358, 0]
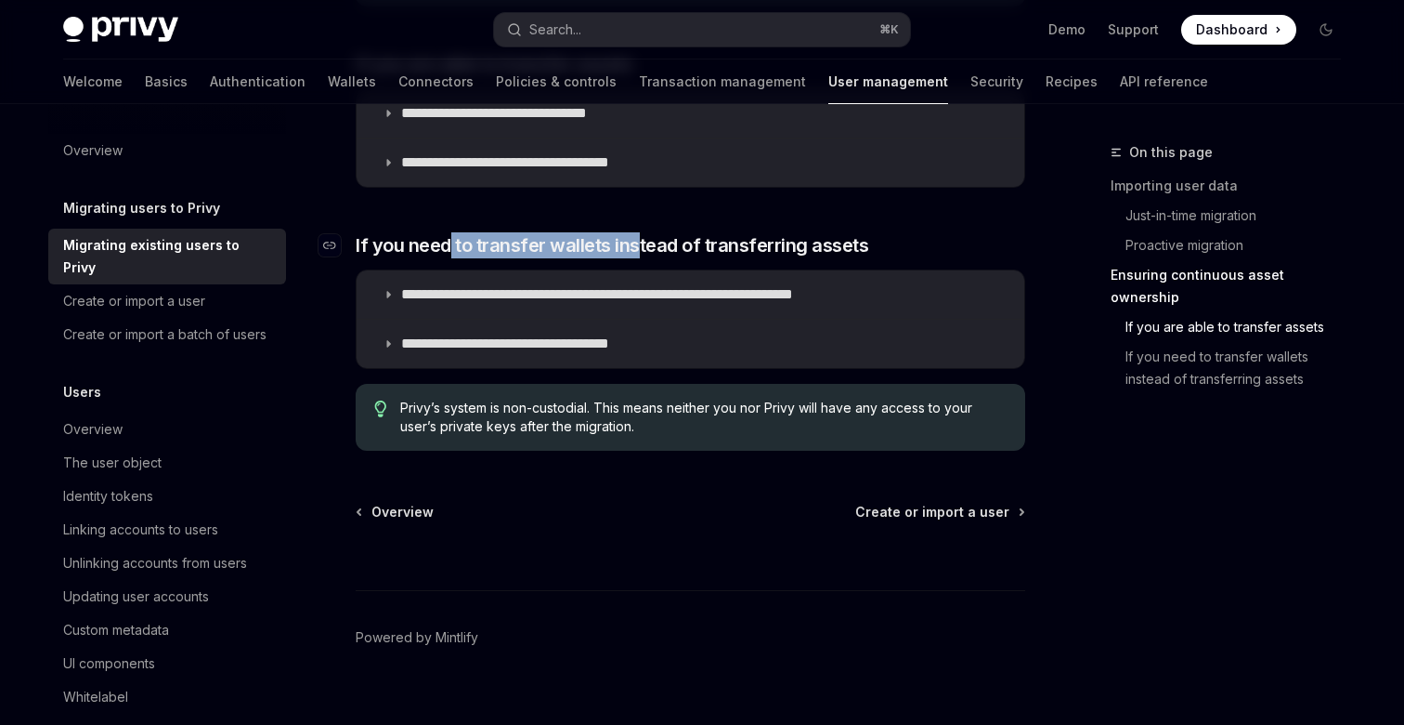
drag, startPoint x: 450, startPoint y: 219, endPoint x: 633, endPoint y: 213, distance: 183.1
click at [633, 232] on span "If you need to transfer wallets instead of transferring assets" at bounding box center [612, 245] width 513 height 26
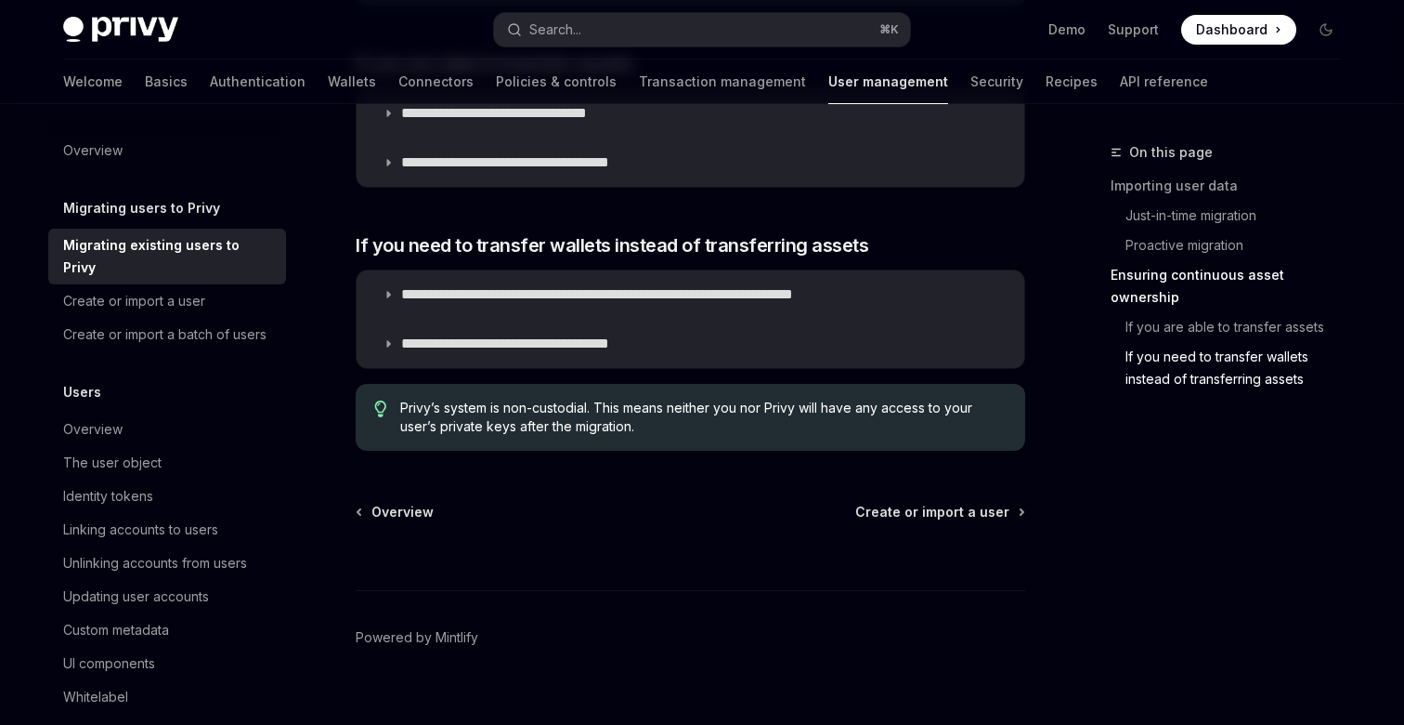
click at [610, 503] on div "Overview Create or import a user" at bounding box center [691, 512] width 670 height 19
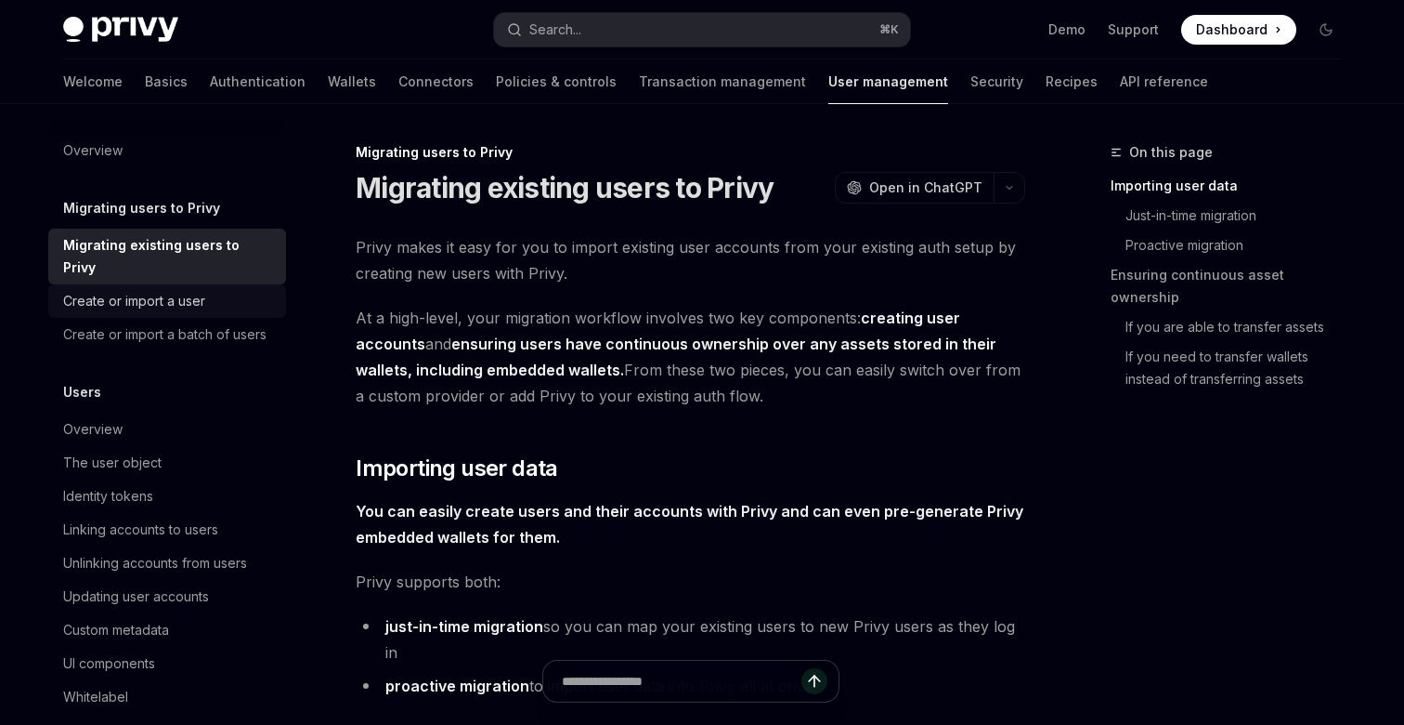
click at [213, 290] on div "Create or import a user" at bounding box center [169, 301] width 212 height 22
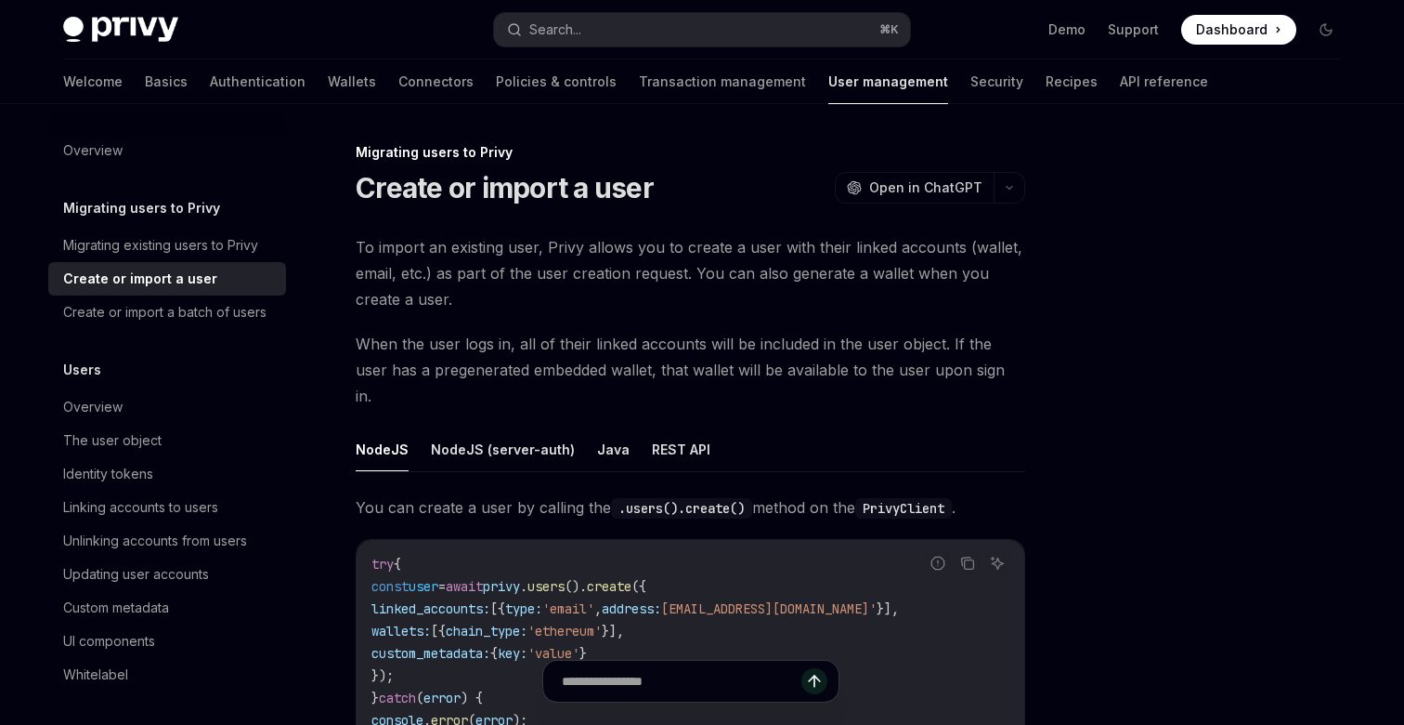
click at [213, 204] on h5 "Migrating users to Privy" at bounding box center [141, 208] width 157 height 22
click at [175, 201] on h5 "Migrating users to Privy" at bounding box center [141, 208] width 157 height 22
click at [83, 148] on div "Overview" at bounding box center [92, 150] width 59 height 22
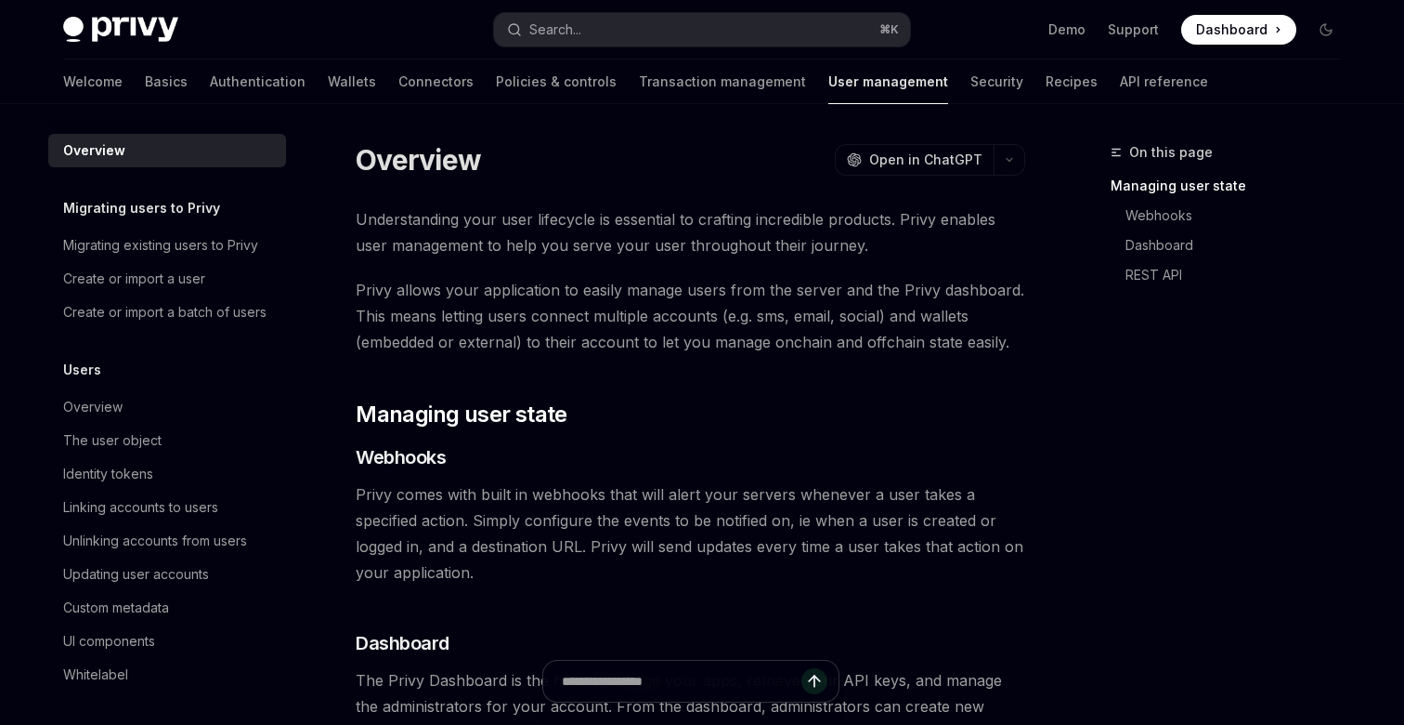
type textarea "*"
